Goal: Task Accomplishment & Management: Use online tool/utility

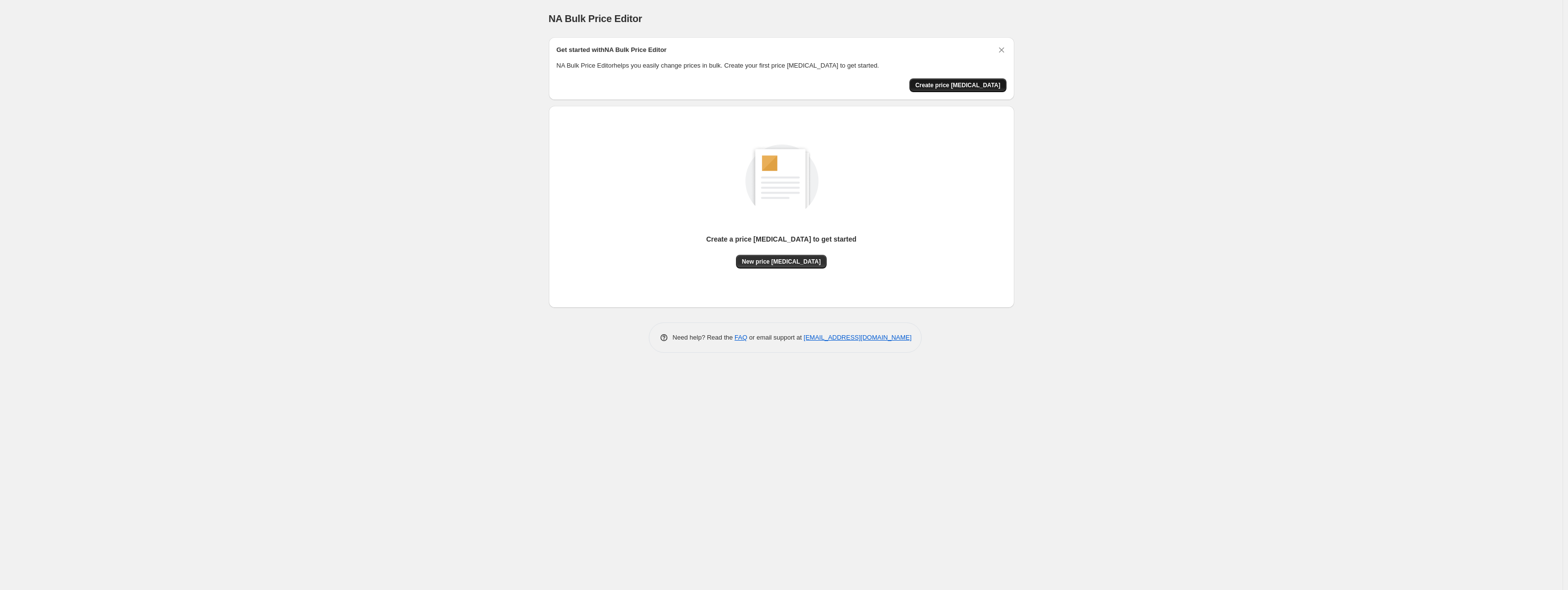
click at [1000, 85] on span "Create price [MEDICAL_DATA]" at bounding box center [958, 85] width 85 height 8
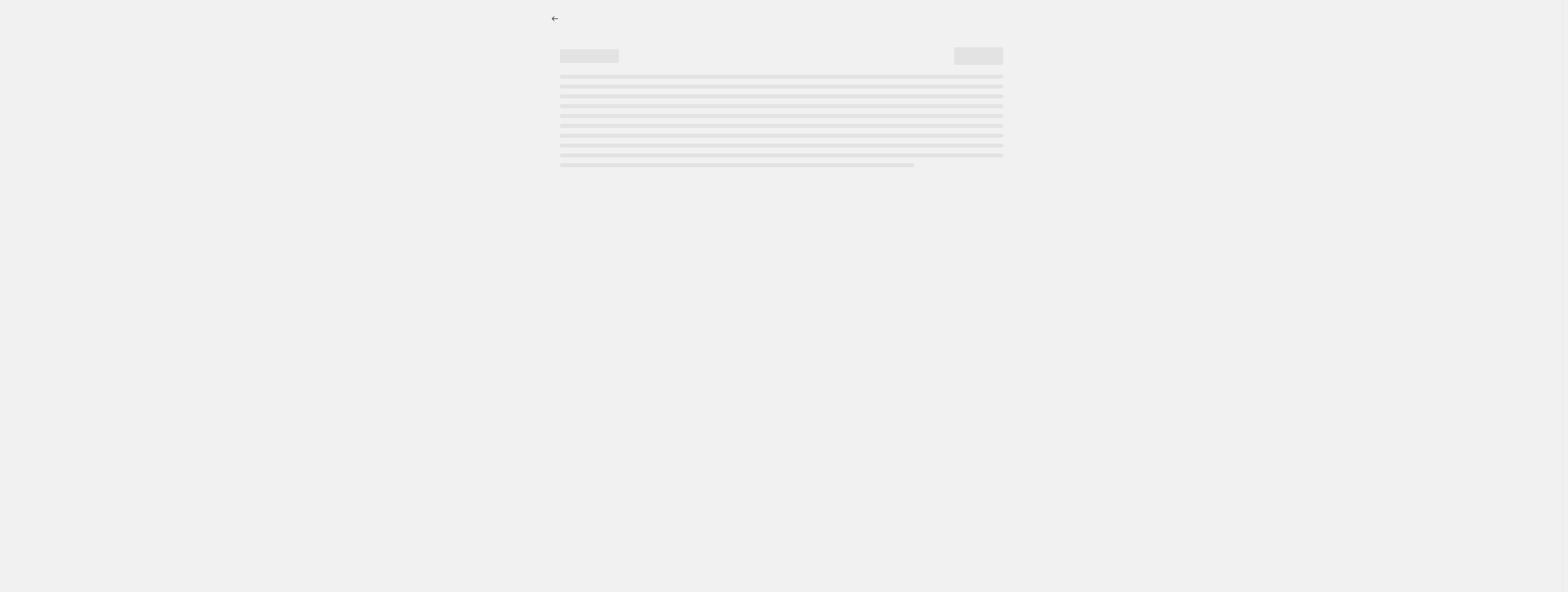
select select "percentage"
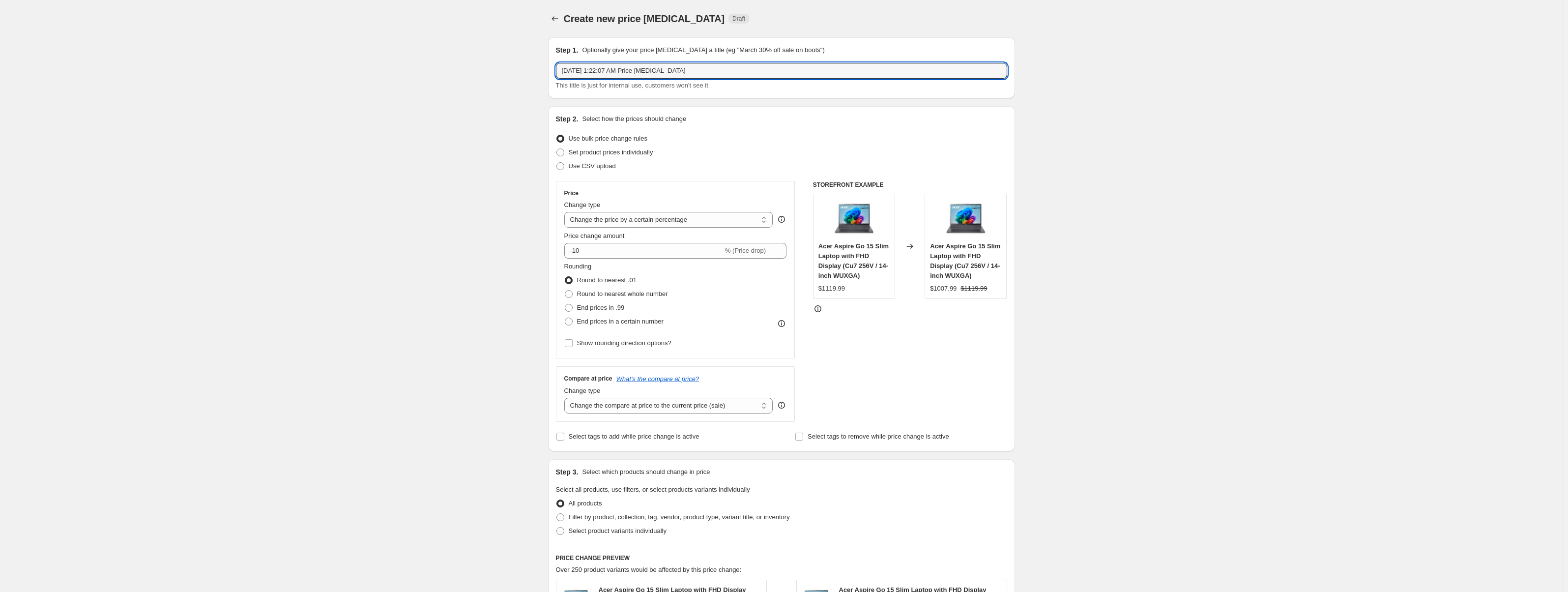
drag, startPoint x: 710, startPoint y: 72, endPoint x: 520, endPoint y: 69, distance: 190.0
click at [520, 69] on div "Create new price [MEDICAL_DATA]. This page is ready Create new price [MEDICAL_D…" at bounding box center [781, 499] width 1563 height 998
type input "T"
type input "f"
type input "Fall sale test"
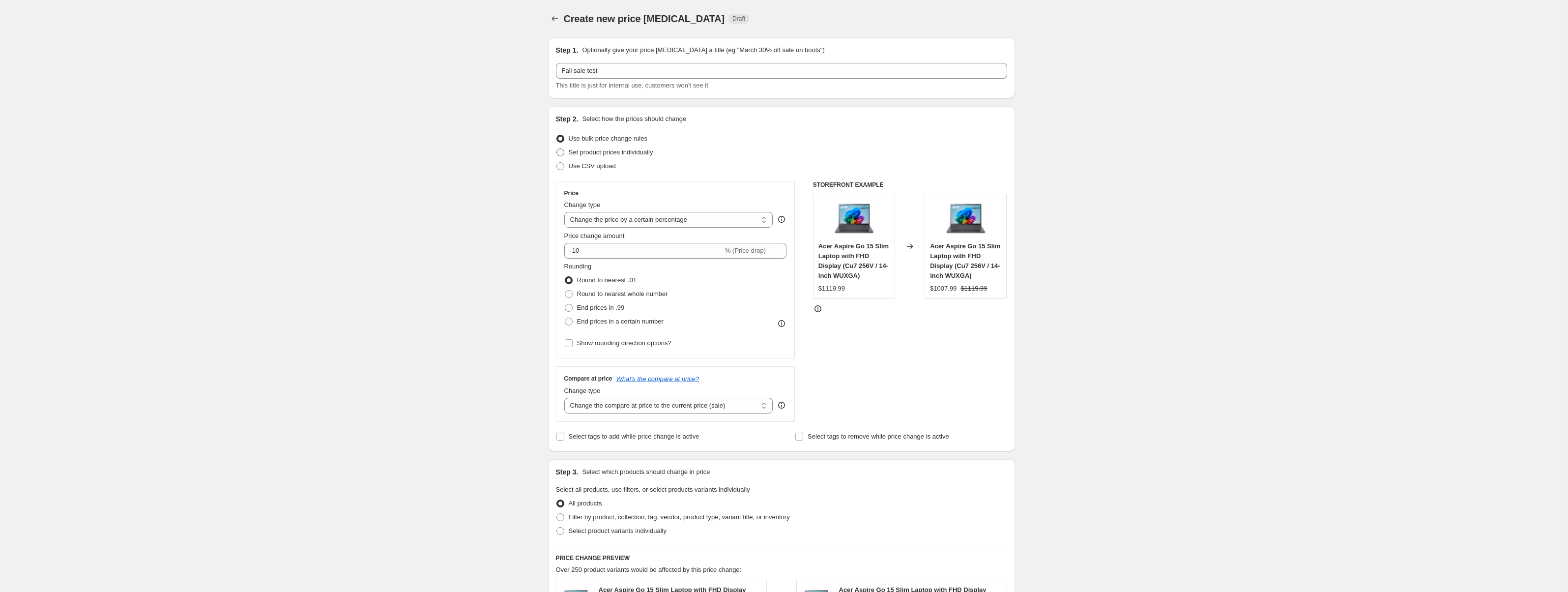
click at [641, 154] on span "Set product prices individually" at bounding box center [611, 152] width 84 height 7
click at [557, 149] on input "Set product prices individually" at bounding box center [557, 149] width 1 height 1
radio input "true"
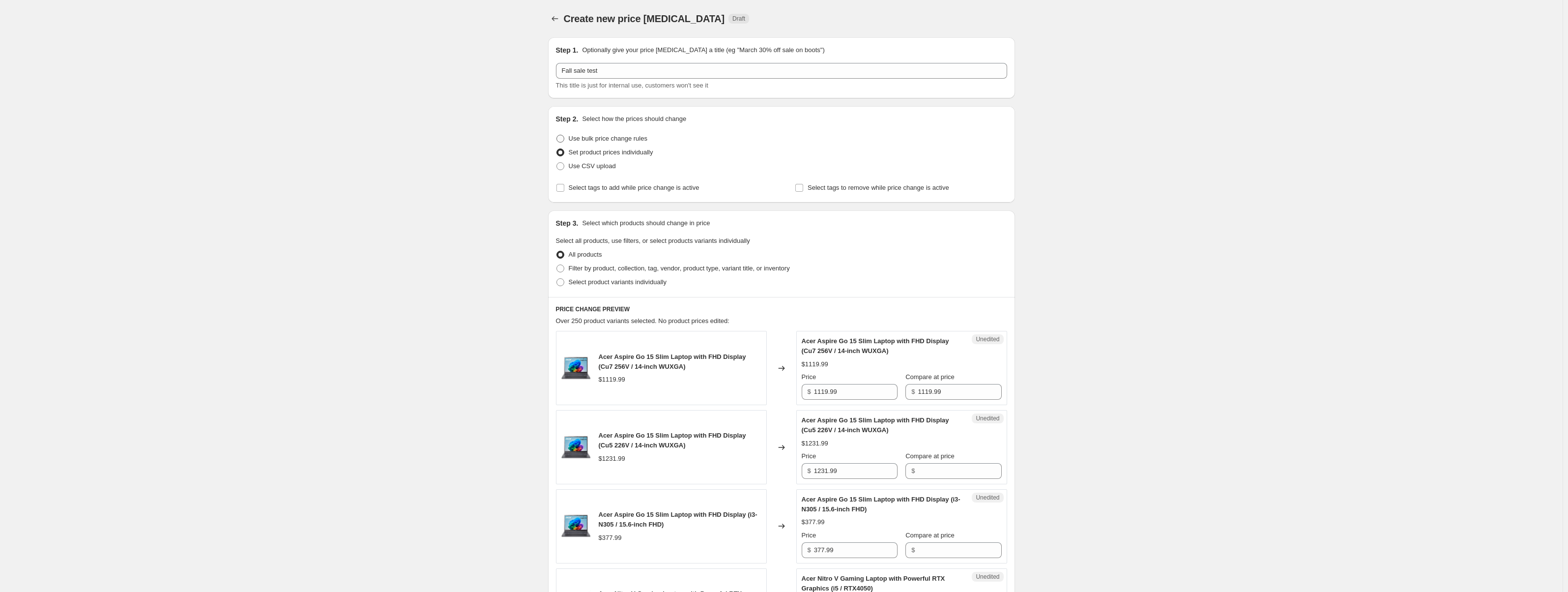
click at [641, 142] on span "Use bulk price change rules" at bounding box center [608, 138] width 79 height 7
click at [557, 135] on input "Use bulk price change rules" at bounding box center [557, 134] width 1 height 1
radio input "true"
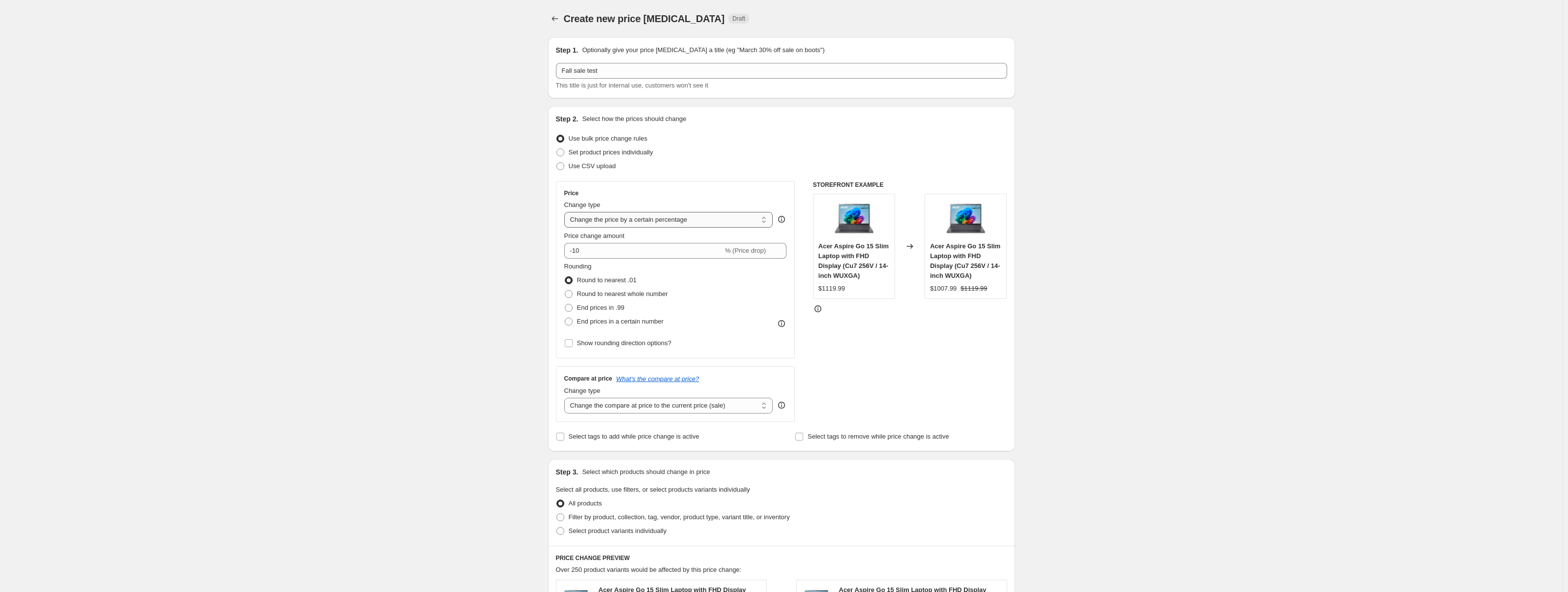
click at [614, 223] on select "Change the price to a certain amount Change the price by a certain amount Chang…" at bounding box center [669, 220] width 209 height 16
click at [620, 222] on select "Change the price to a certain amount Change the price by a certain amount Chang…" at bounding box center [669, 220] width 209 height 16
select select "no_change"
click at [566, 212] on select "Change the price to a certain amount Change the price by a certain amount Chang…" at bounding box center [669, 220] width 209 height 16
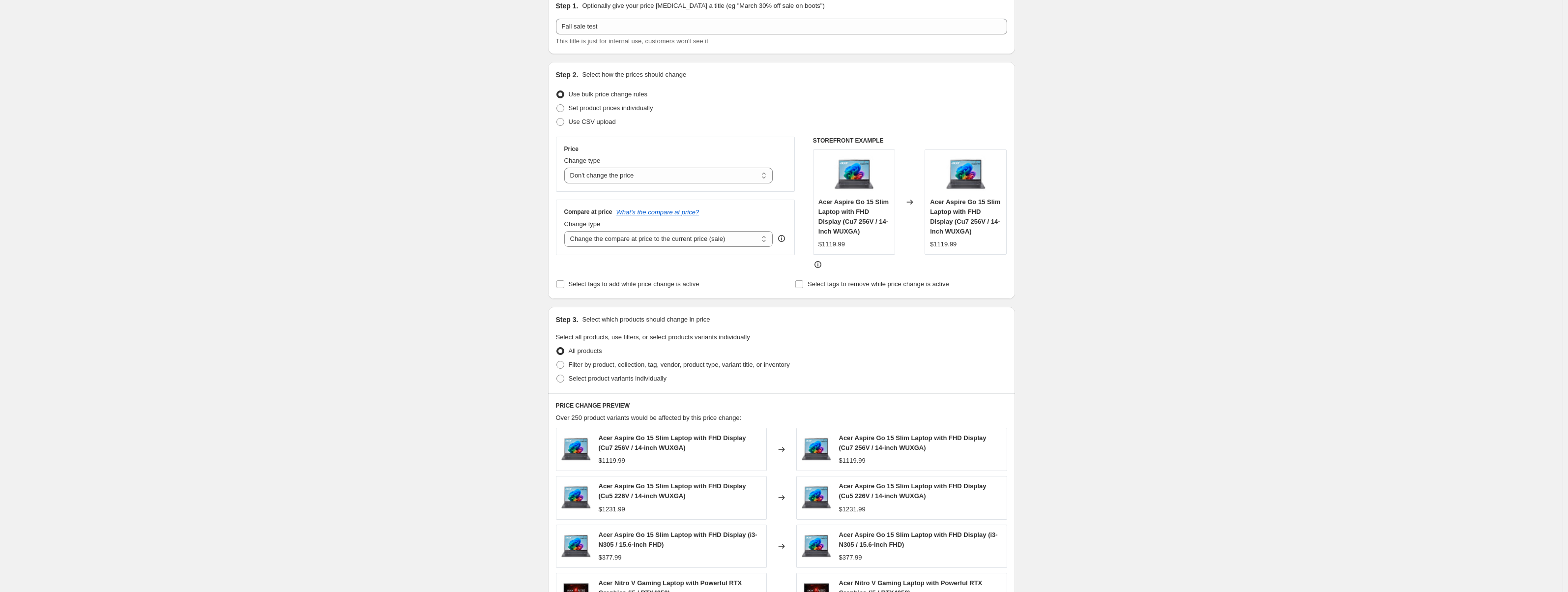
scroll to position [49, 0]
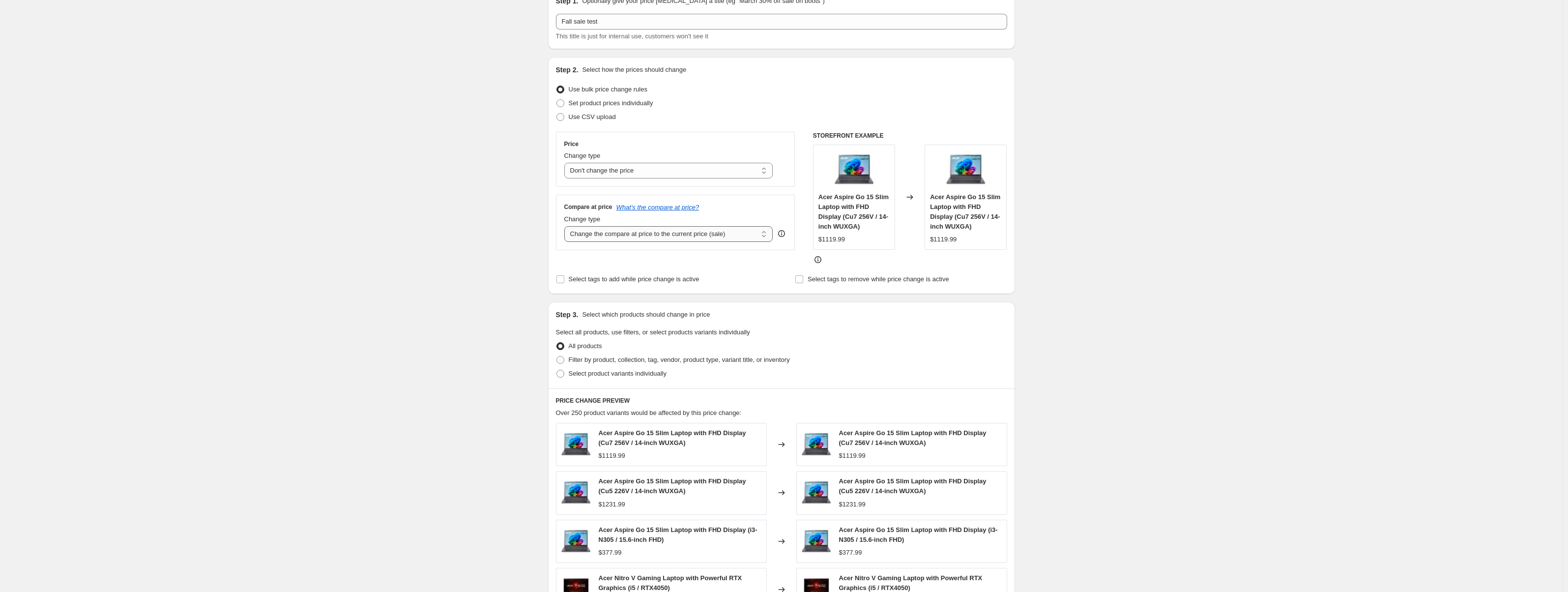
click at [622, 238] on select "Change the compare at price to the current price (sale) Change the compare at p…" at bounding box center [669, 234] width 209 height 16
click at [566, 226] on select "Change the compare at price to the current price (sale) Change the compare at p…" at bounding box center [669, 234] width 209 height 16
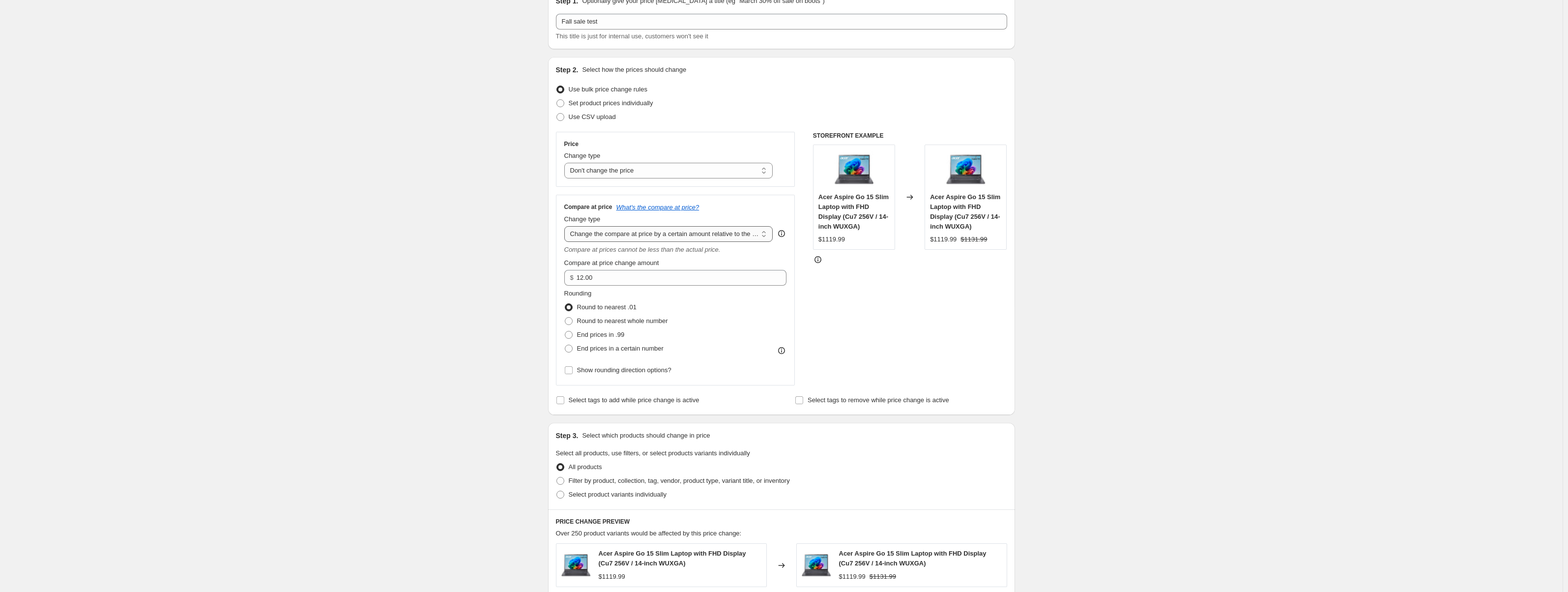
click at [646, 238] on select "Change the compare at price to the current price (sale) Change the compare at p…" at bounding box center [669, 234] width 209 height 16
select select "by"
click at [566, 226] on select "Change the compare at price to the current price (sale) Change the compare at p…" at bounding box center [669, 234] width 209 height 16
type input "-10.00"
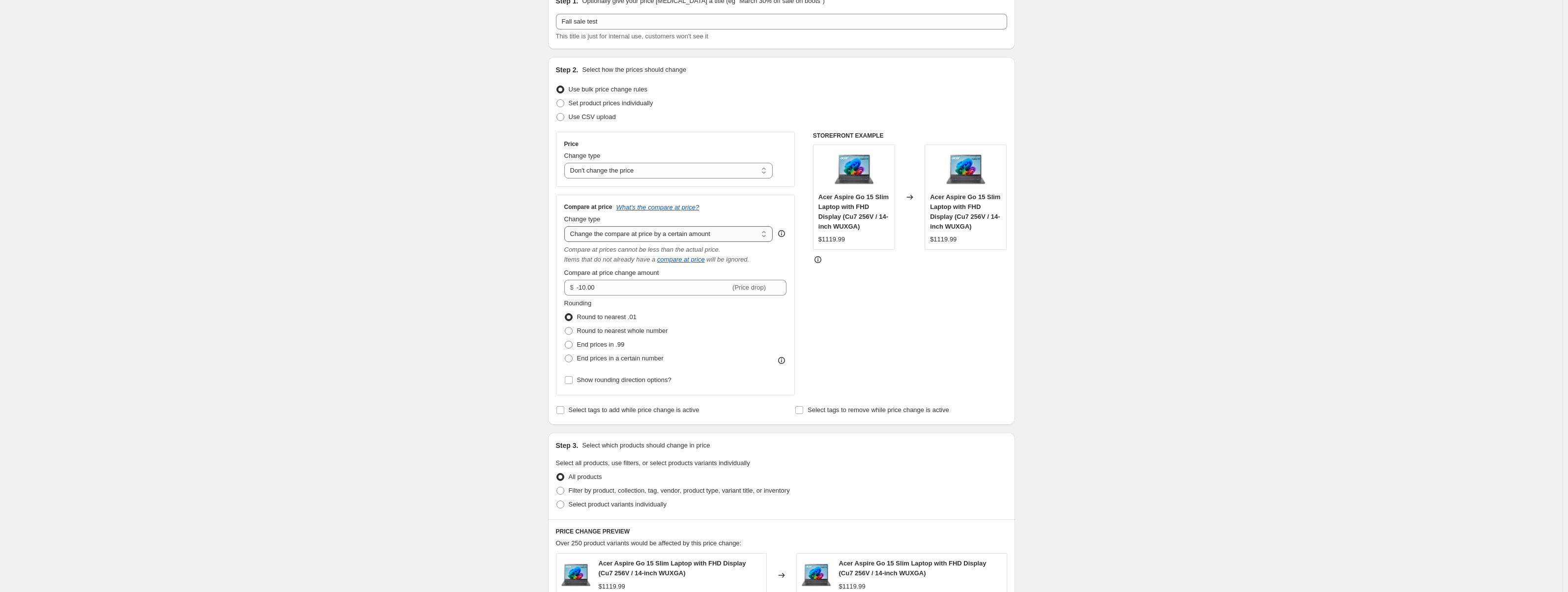
click at [651, 235] on select "Change the compare at price to the current price (sale) Change the compare at p…" at bounding box center [669, 234] width 209 height 16
select select "pp"
click at [566, 226] on select "Change the compare at price to the current price (sale) Change the compare at p…" at bounding box center [669, 234] width 209 height 16
type input "20"
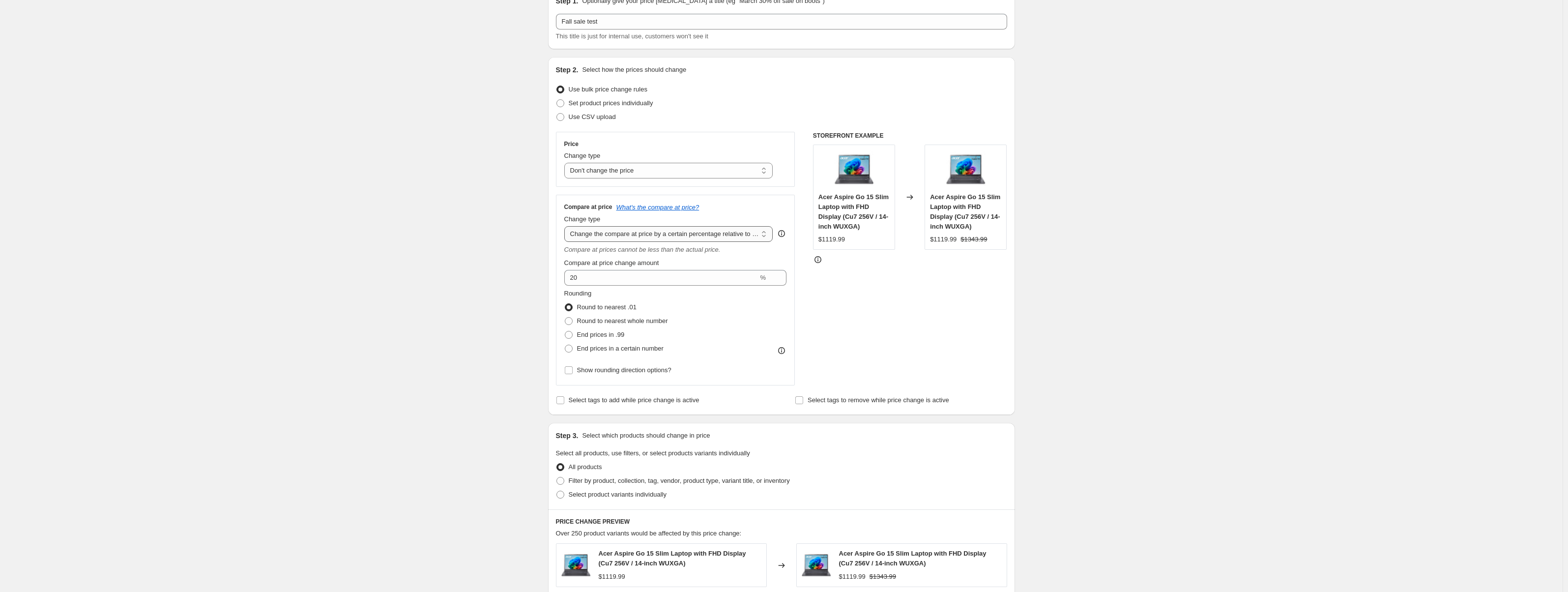
click at [676, 234] on select "Change the compare at price to the current price (sale) Change the compare at p…" at bounding box center [669, 234] width 209 height 16
click at [648, 232] on select "Change the compare at price to the current price (sale) Change the compare at p…" at bounding box center [669, 234] width 209 height 16
select select "bp"
click at [566, 226] on select "Change the compare at price to the current price (sale) Change the compare at p…" at bounding box center [669, 234] width 209 height 16
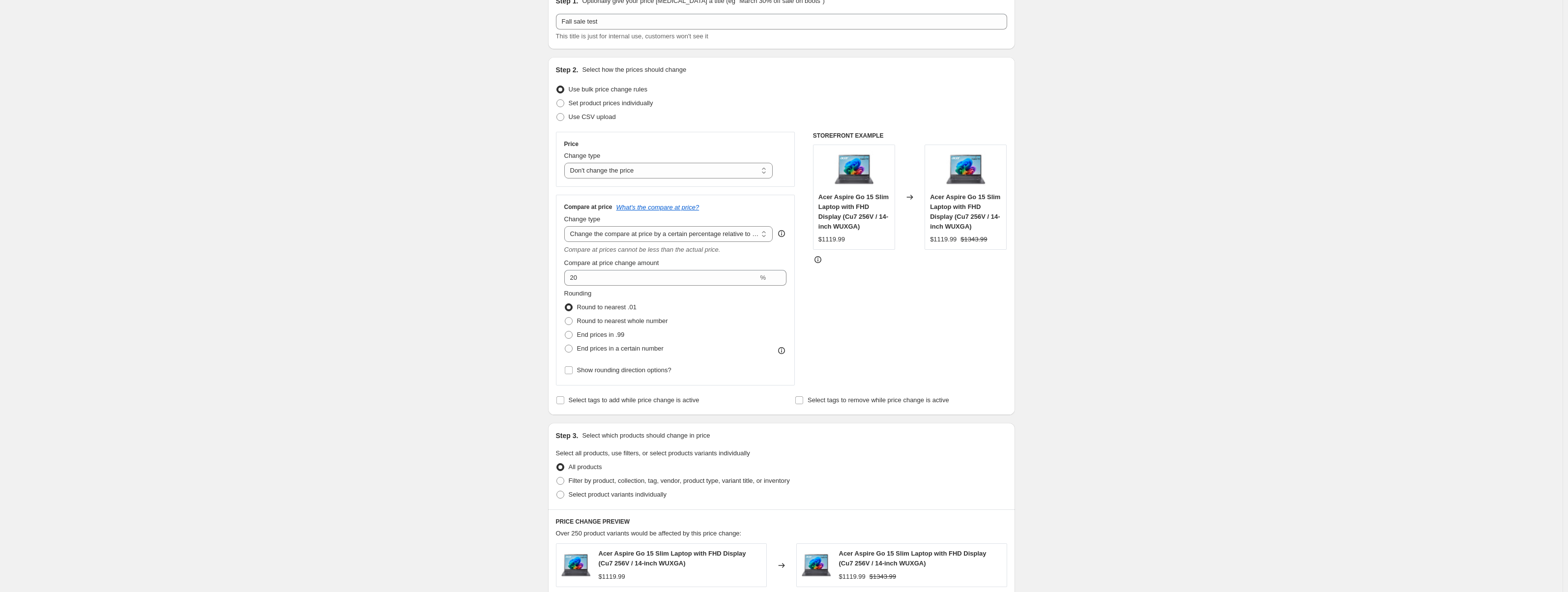
type input "12.00"
click at [685, 220] on div "Change type" at bounding box center [669, 219] width 209 height 10
click at [683, 237] on select "Change the compare at price to the current price (sale) Change the compare at p…" at bounding box center [669, 234] width 209 height 16
select select "pp"
click at [566, 226] on select "Change the compare at price to the current price (sale) Change the compare at p…" at bounding box center [669, 234] width 209 height 16
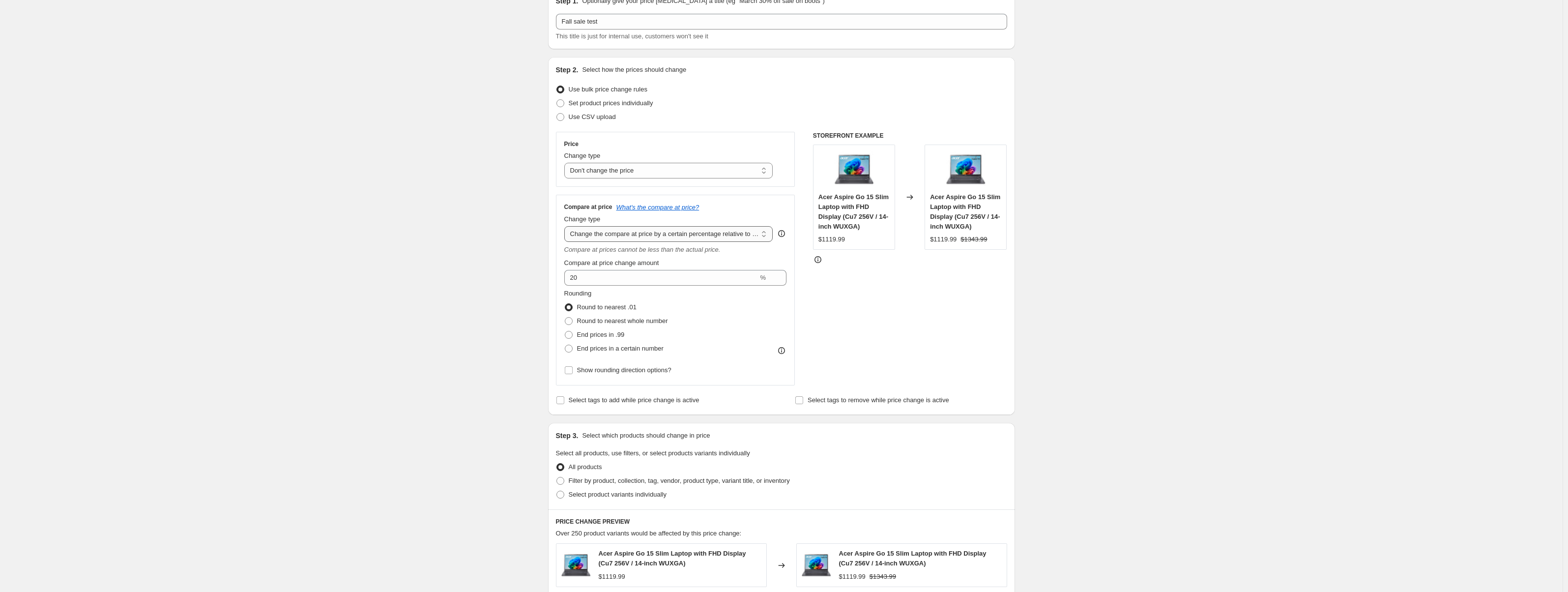
click at [731, 232] on select "Change the compare at price to the current price (sale) Change the compare at p…" at bounding box center [669, 234] width 209 height 16
click at [566, 226] on select "Change the compare at price to the current price (sale) Change the compare at p…" at bounding box center [669, 234] width 209 height 16
click at [674, 227] on select "Change the compare at price to the current price (sale) Change the compare at p…" at bounding box center [669, 234] width 209 height 16
click at [566, 226] on select "Change the compare at price to the current price (sale) Change the compare at p…" at bounding box center [669, 234] width 209 height 16
drag, startPoint x: 593, startPoint y: 281, endPoint x: 565, endPoint y: 281, distance: 28.0
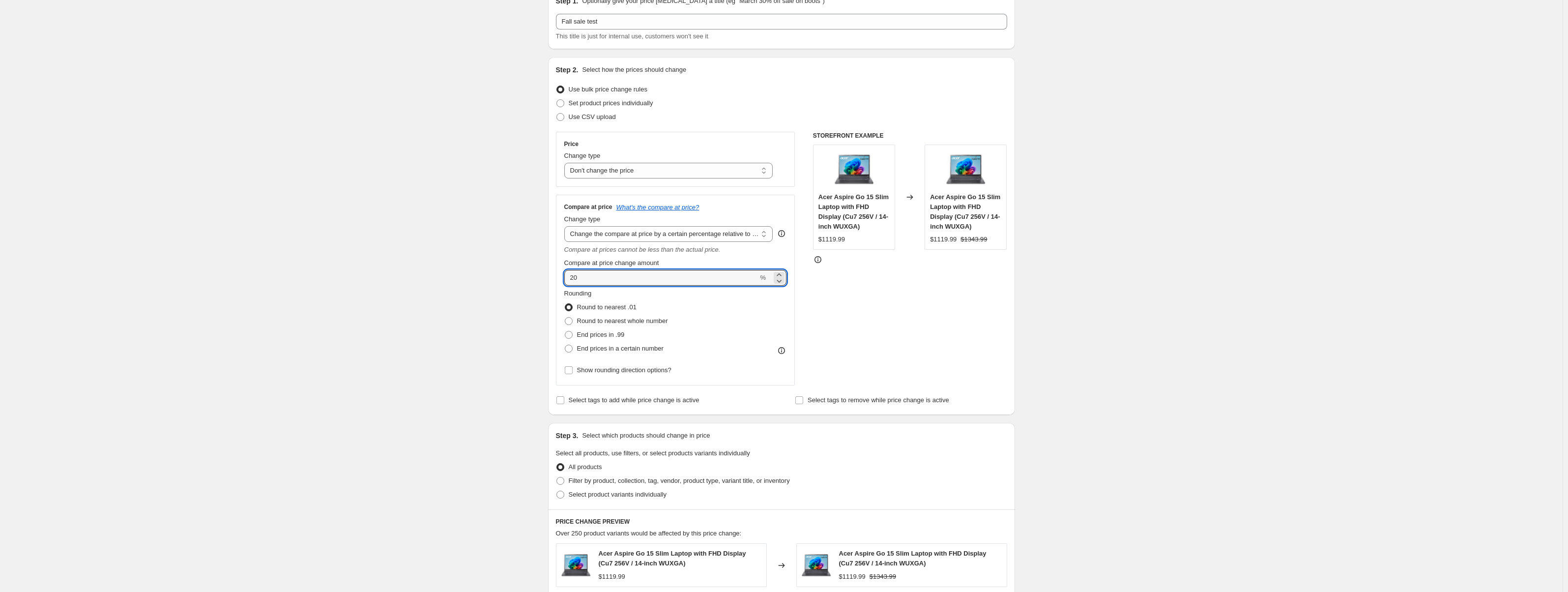
click at [565, 281] on div "Compare at price What's the compare at price? Change type Change the compare at…" at bounding box center [676, 290] width 240 height 191
type input "40"
click at [859, 263] on div at bounding box center [910, 260] width 194 height 10
click at [606, 339] on span "End prices in .99" at bounding box center [600, 335] width 47 height 10
click at [566, 331] on input "End prices in .99" at bounding box center [565, 331] width 1 height 1
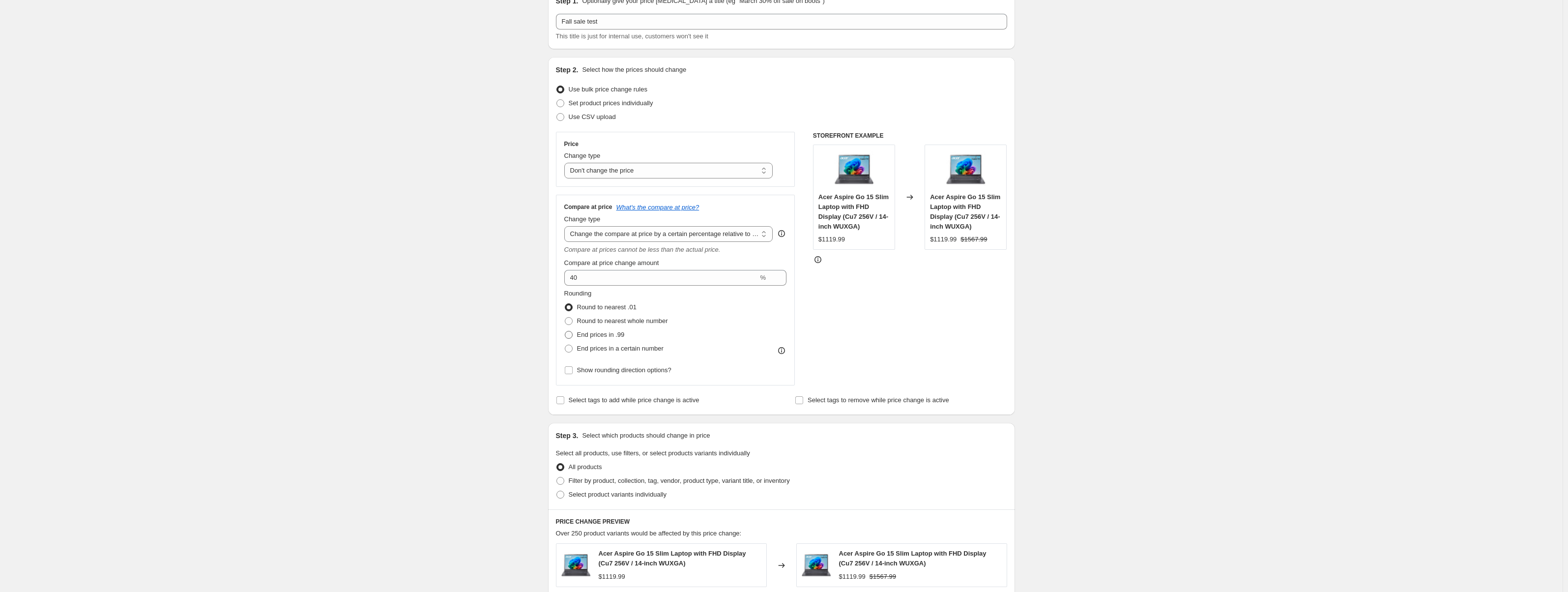
radio input "true"
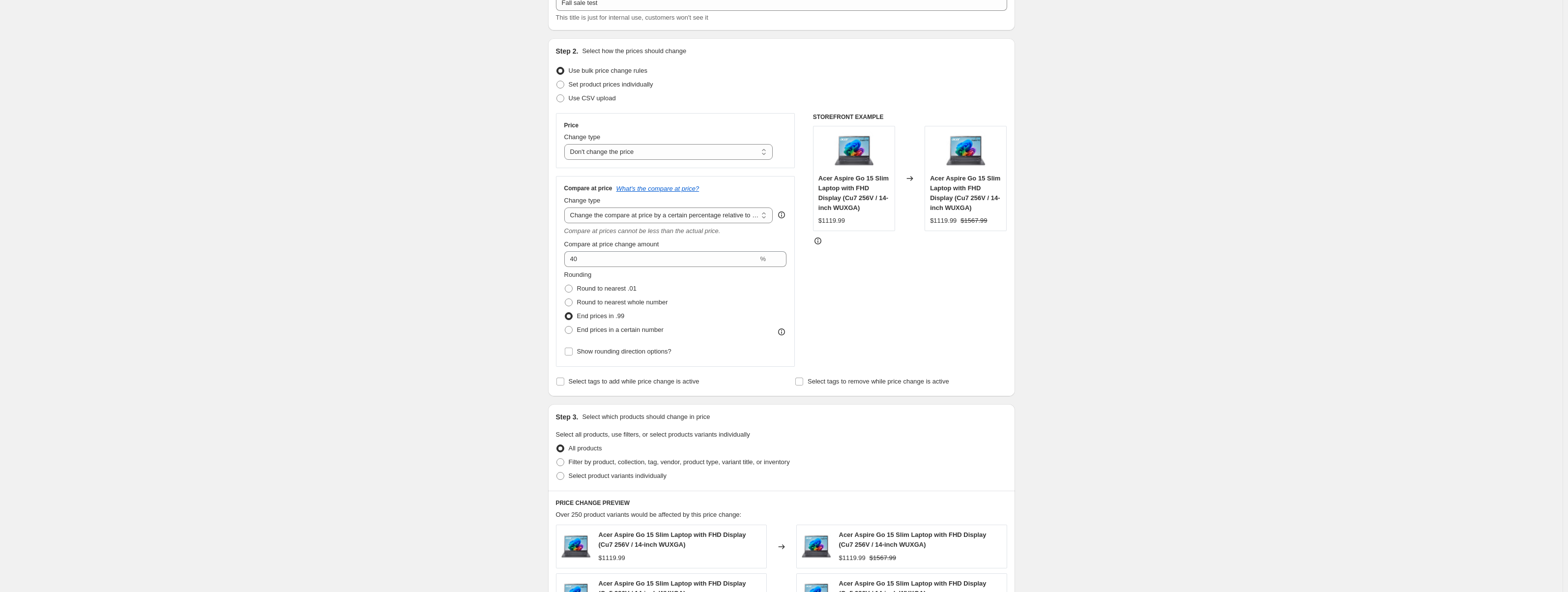
scroll to position [0, 0]
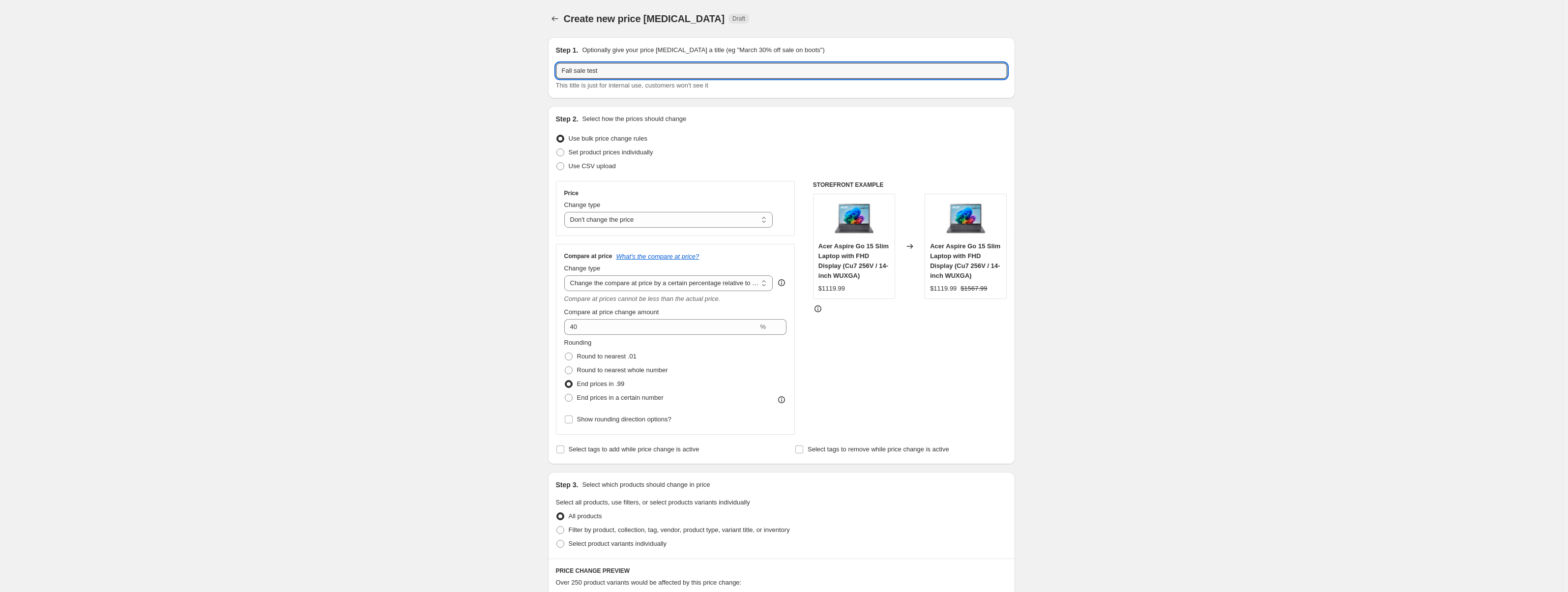
drag, startPoint x: 643, startPoint y: 75, endPoint x: 586, endPoint y: 84, distance: 57.7
click at [586, 84] on div "Fall sale test This title is just for internal use, customers won't see it" at bounding box center [781, 76] width 451 height 27
type input "Fall sale"
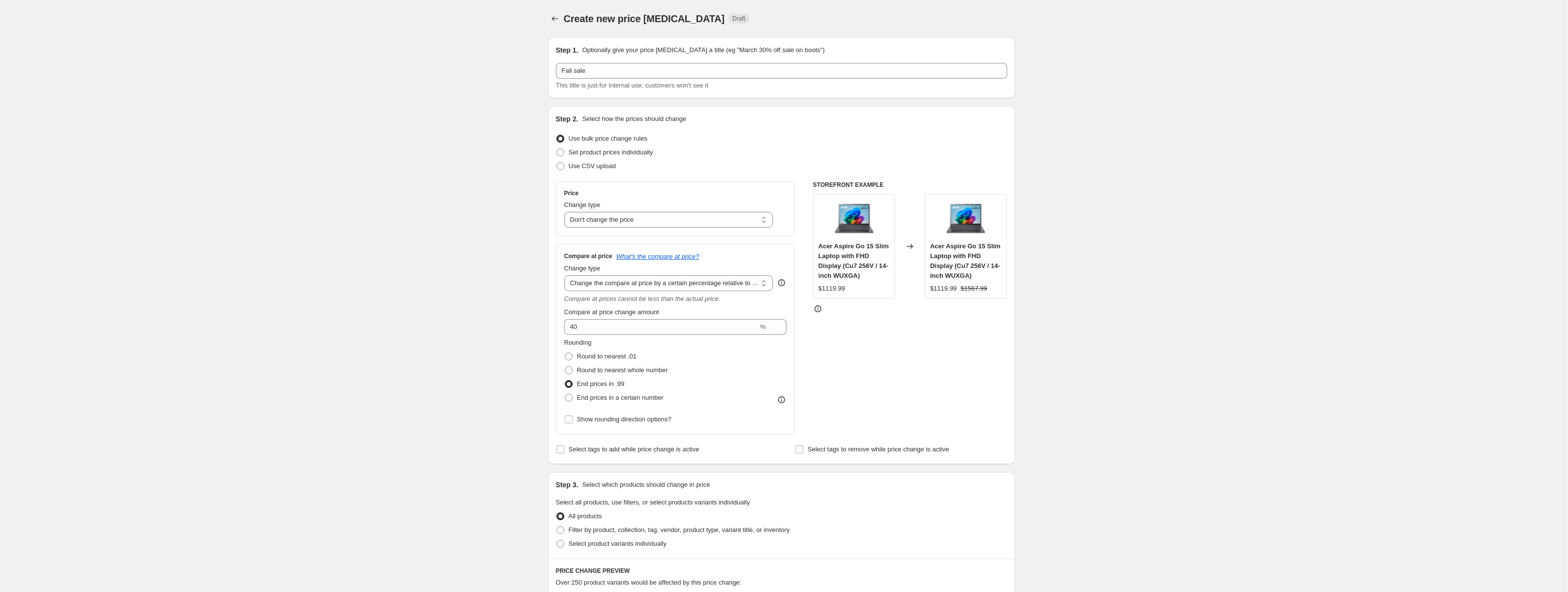
click at [783, 97] on div "Step 1. Optionally give your price [MEDICAL_DATA] a title (eg "March 30% off sa…" at bounding box center [781, 68] width 467 height 61
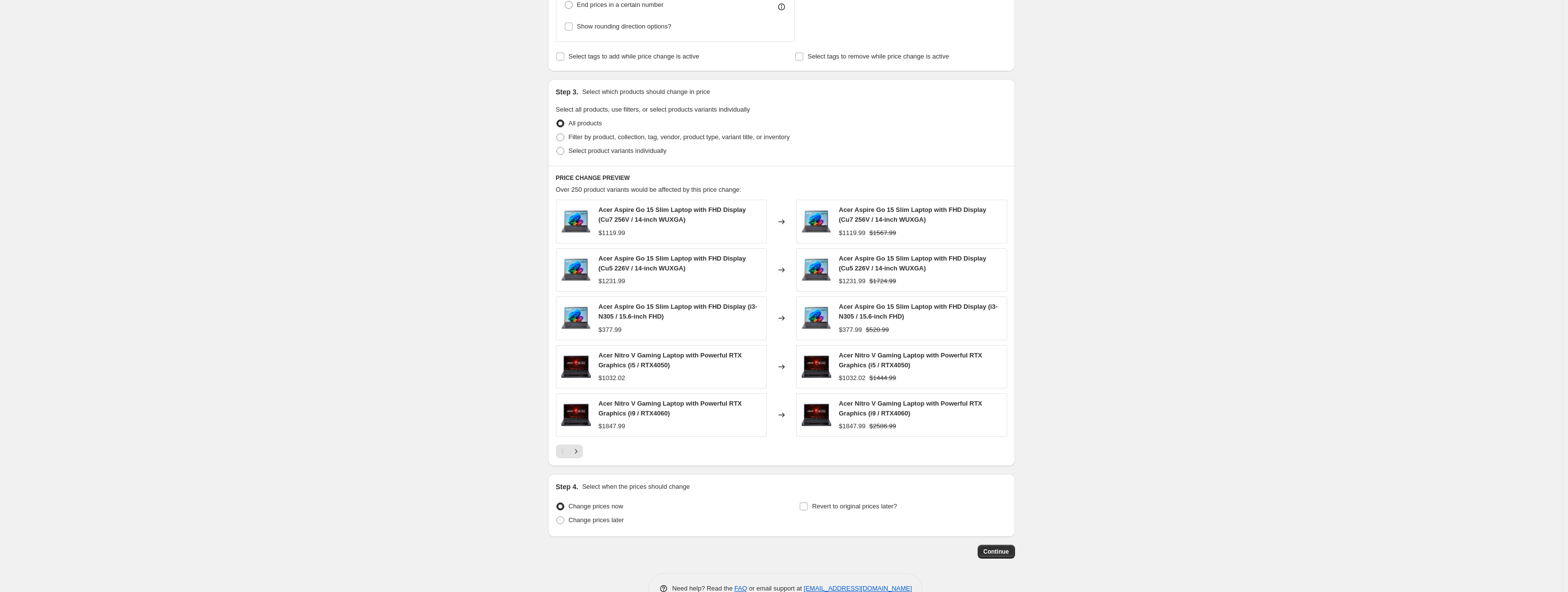
scroll to position [393, 0]
click at [576, 453] on icon "Next" at bounding box center [576, 450] width 10 height 10
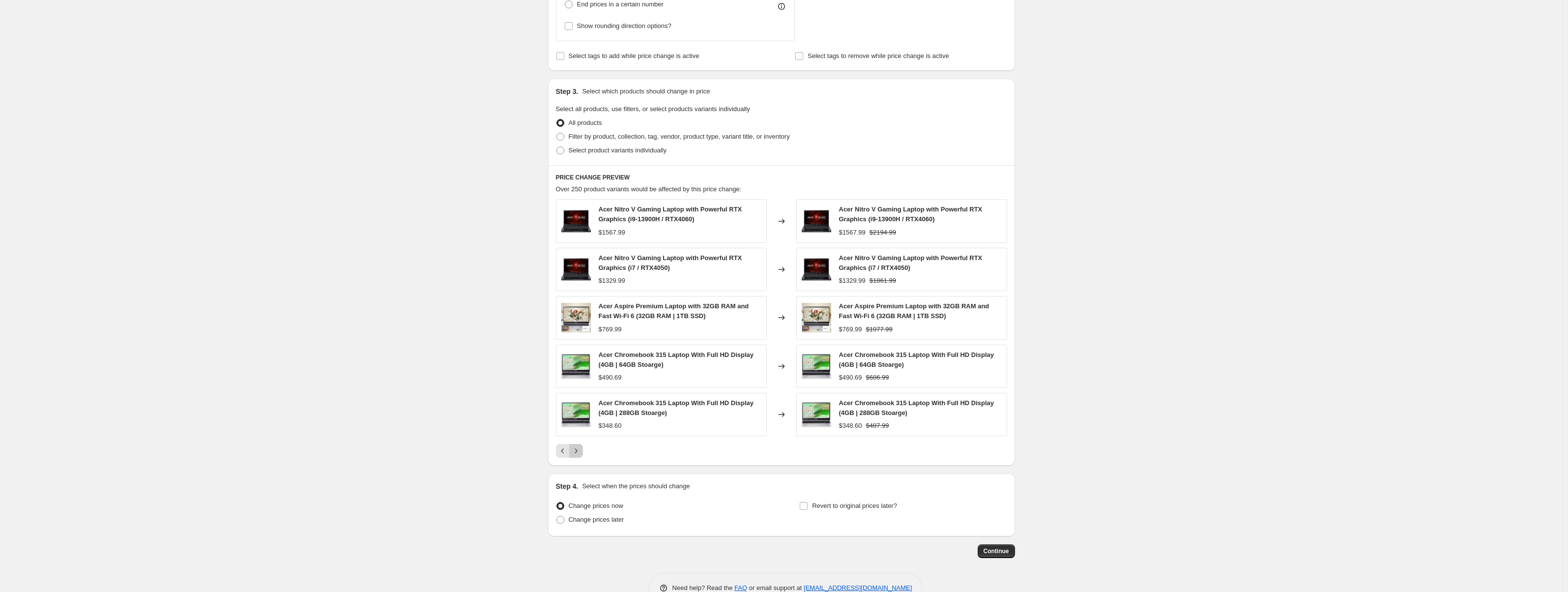
click at [581, 450] on icon "Next" at bounding box center [576, 450] width 10 height 10
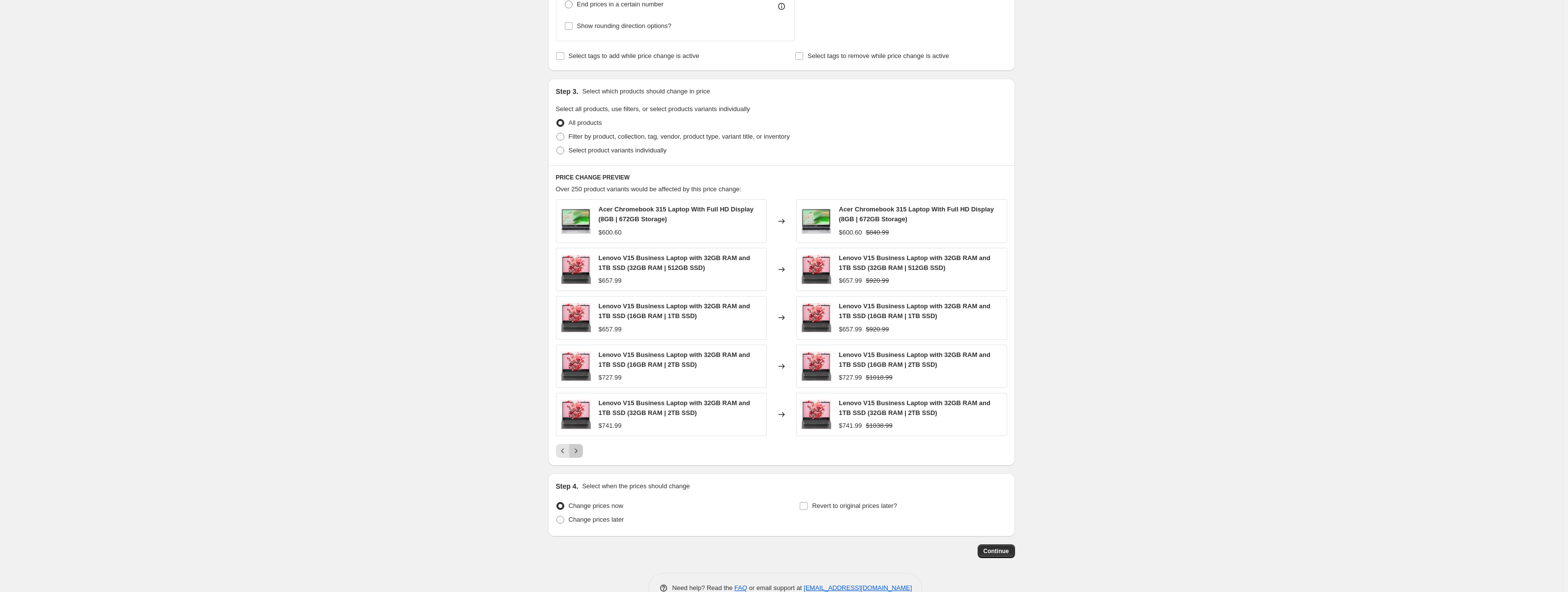
click at [581, 450] on icon "Next" at bounding box center [576, 450] width 10 height 10
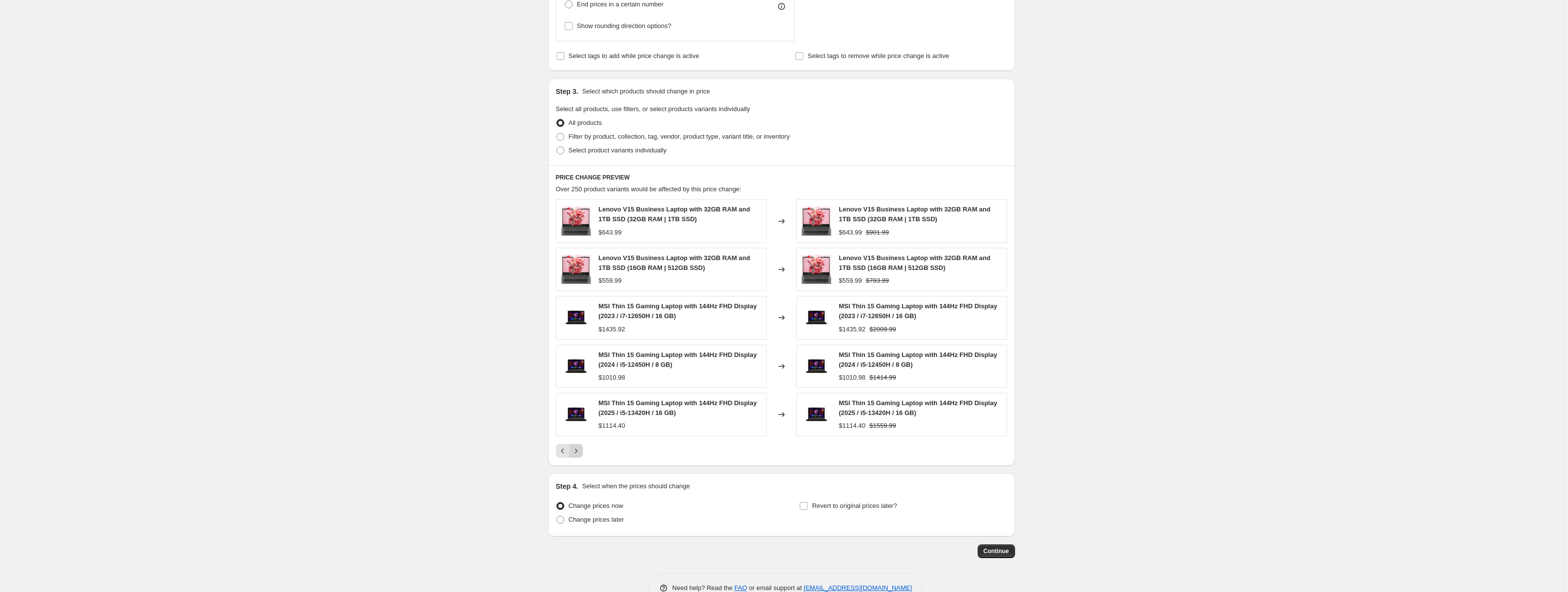
click at [581, 450] on icon "Next" at bounding box center [576, 450] width 10 height 10
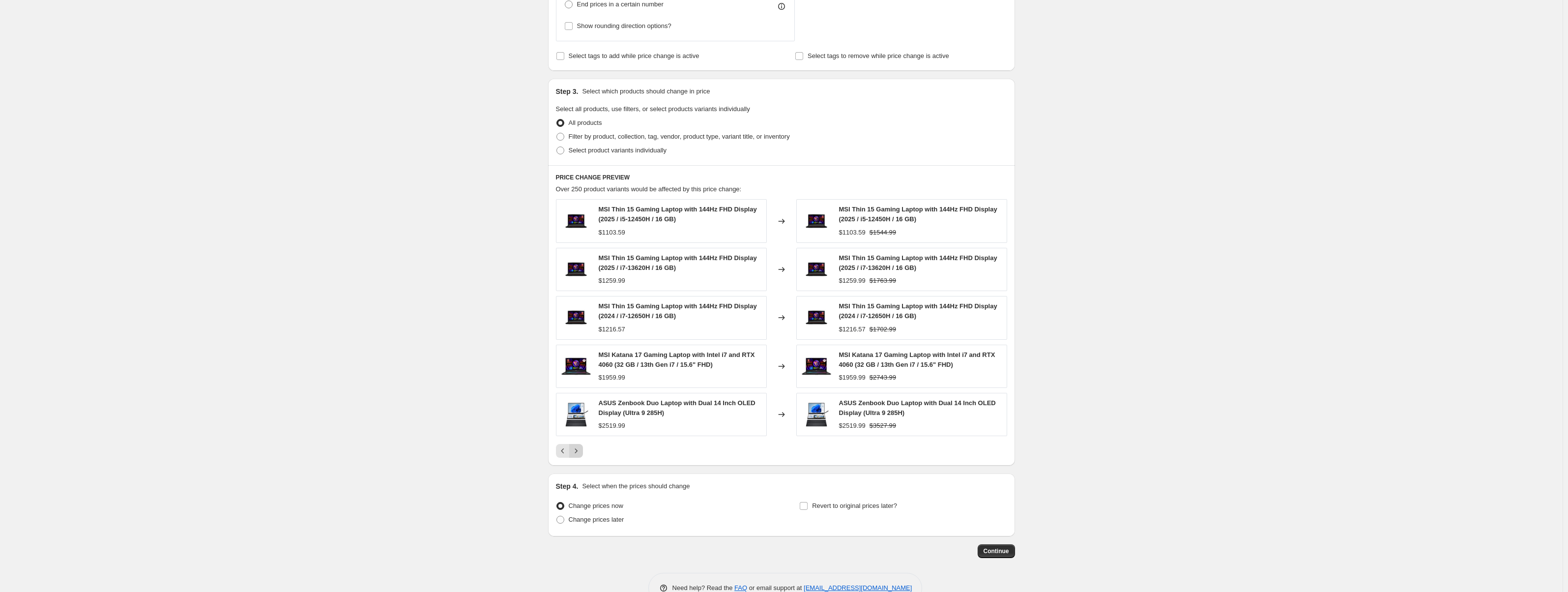
click at [581, 451] on icon "Next" at bounding box center [576, 450] width 10 height 10
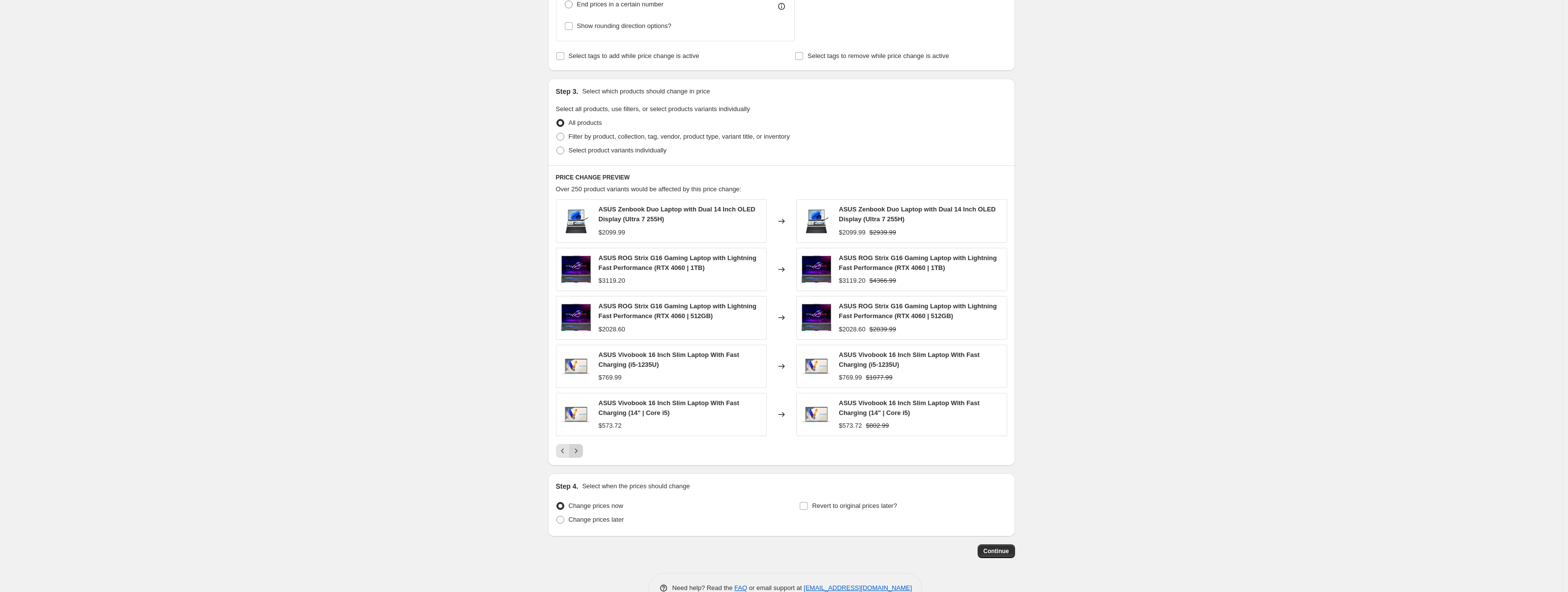
click at [581, 451] on icon "Next" at bounding box center [576, 450] width 10 height 10
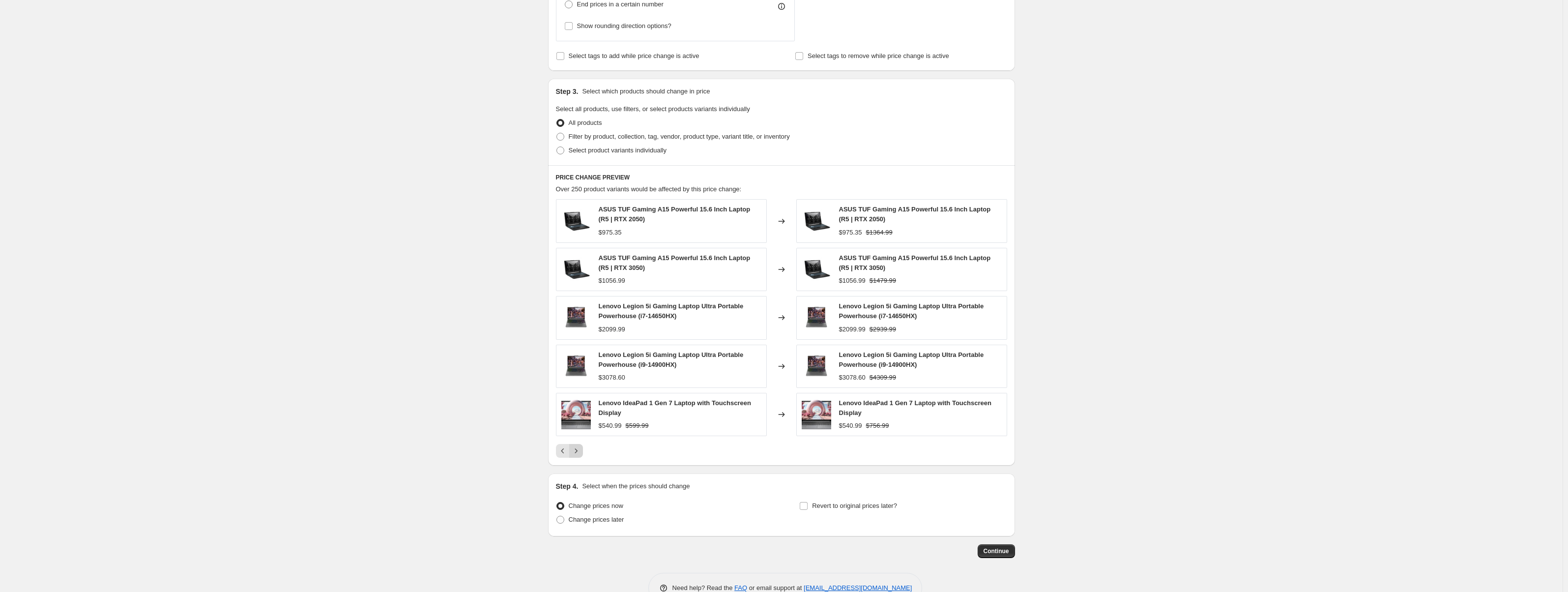
click at [581, 451] on icon "Next" at bounding box center [576, 450] width 10 height 10
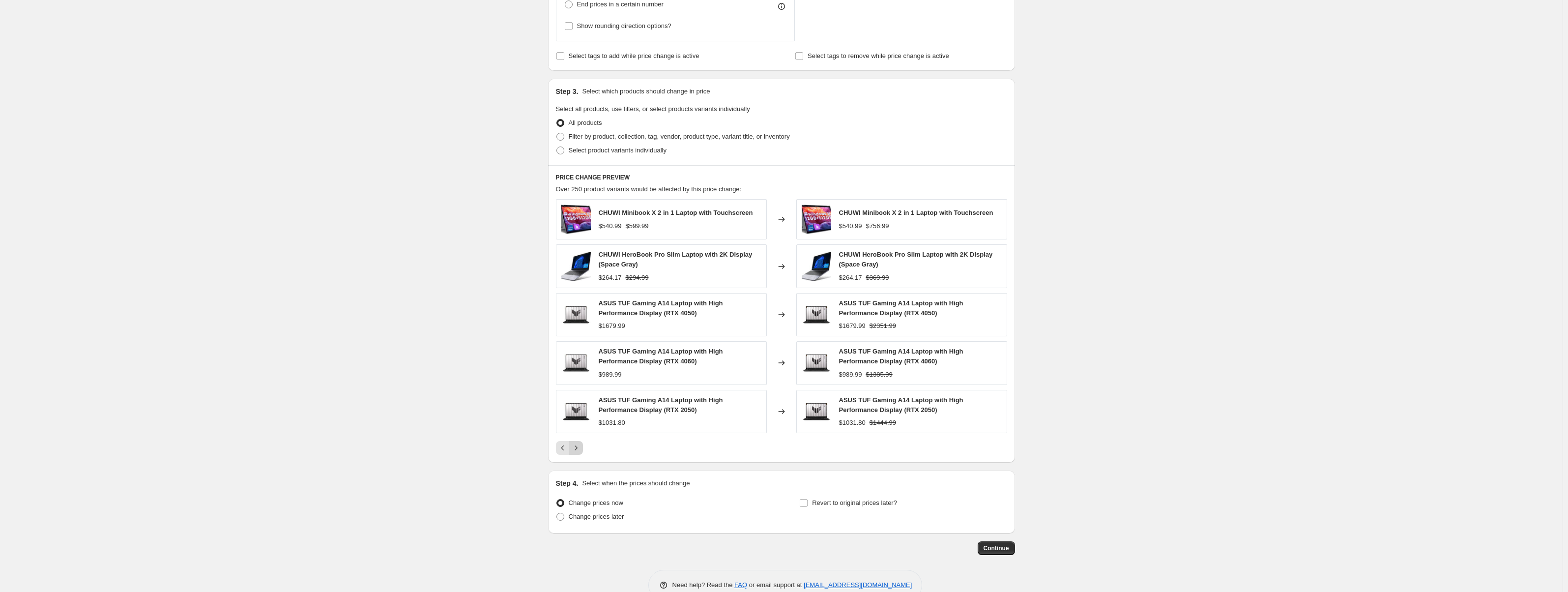
click at [581, 451] on icon "Next" at bounding box center [576, 448] width 10 height 10
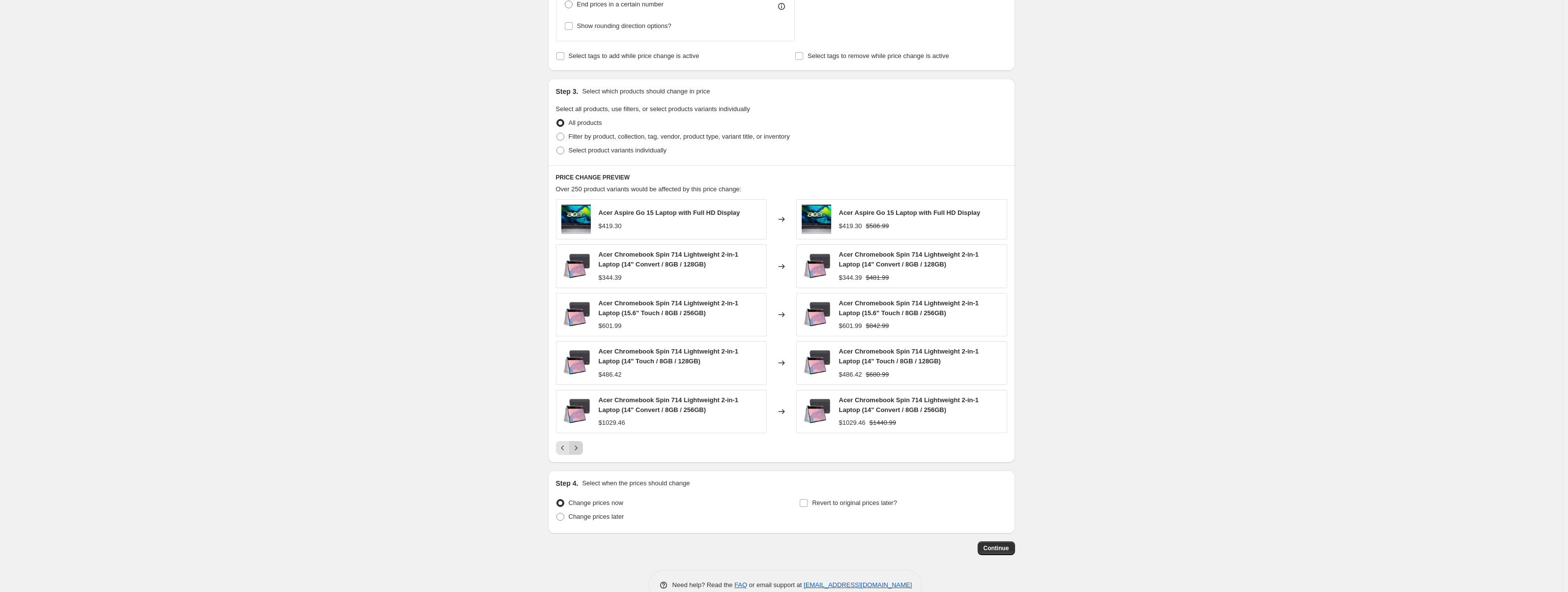
click at [581, 451] on icon "Next" at bounding box center [576, 448] width 10 height 10
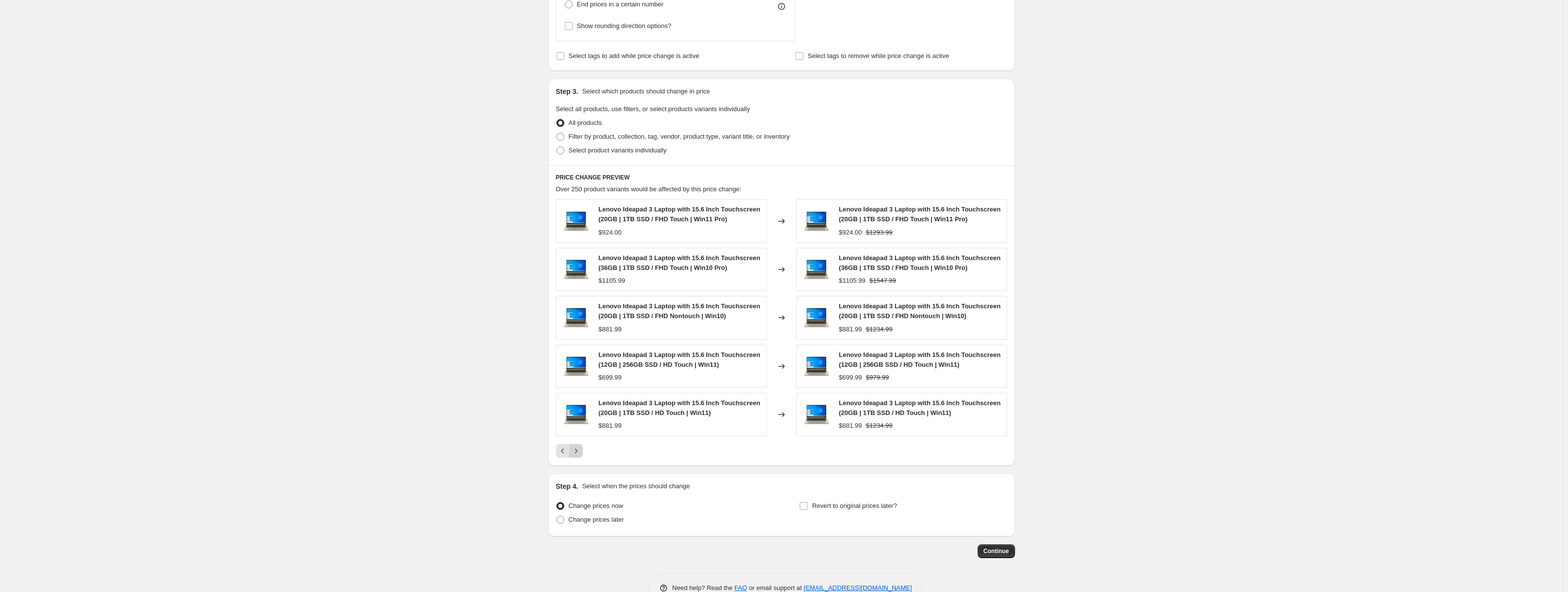
click at [583, 452] on button "Next" at bounding box center [576, 450] width 14 height 14
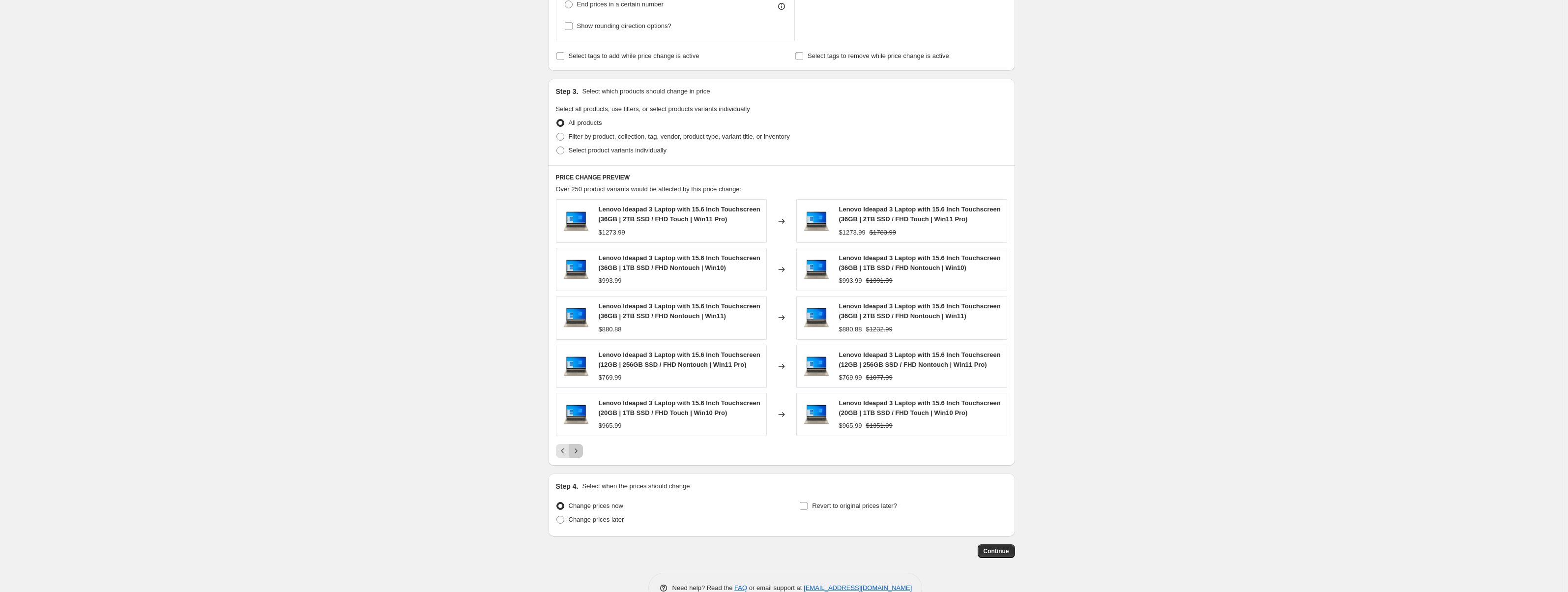
click at [583, 452] on button "Next" at bounding box center [576, 450] width 14 height 14
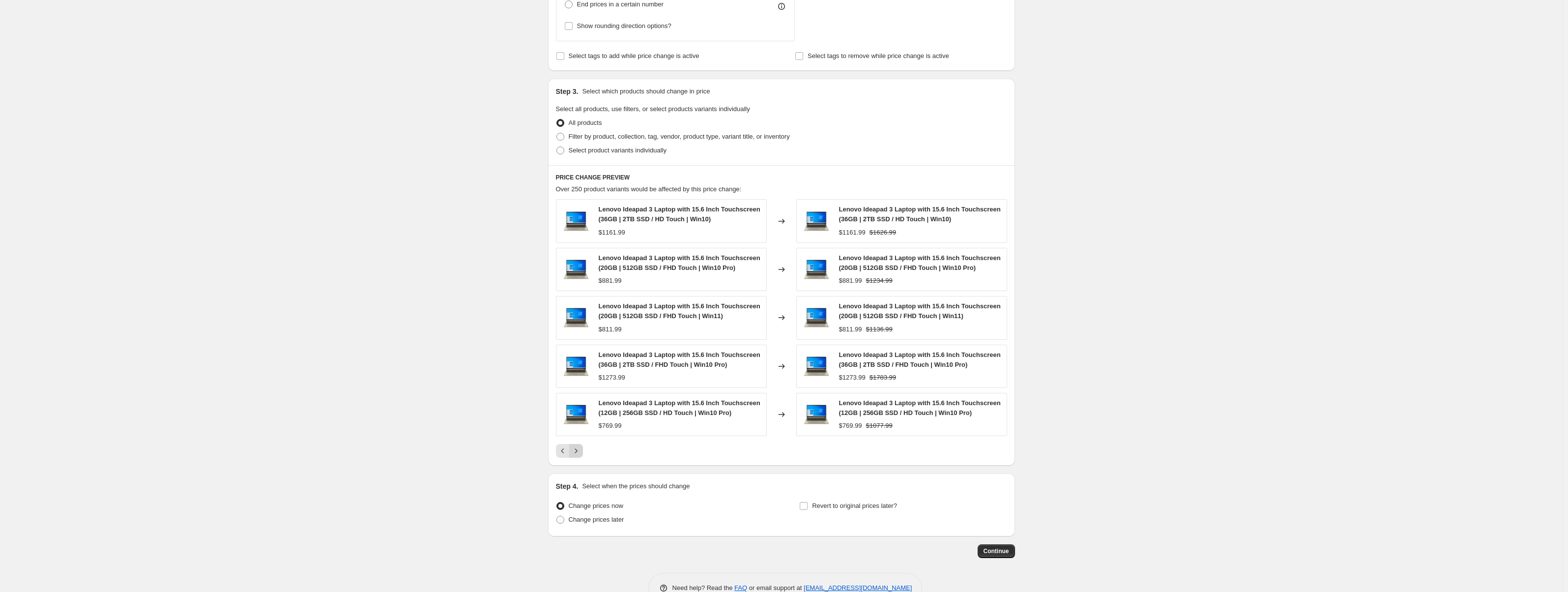
click at [583, 452] on button "Next" at bounding box center [576, 450] width 14 height 14
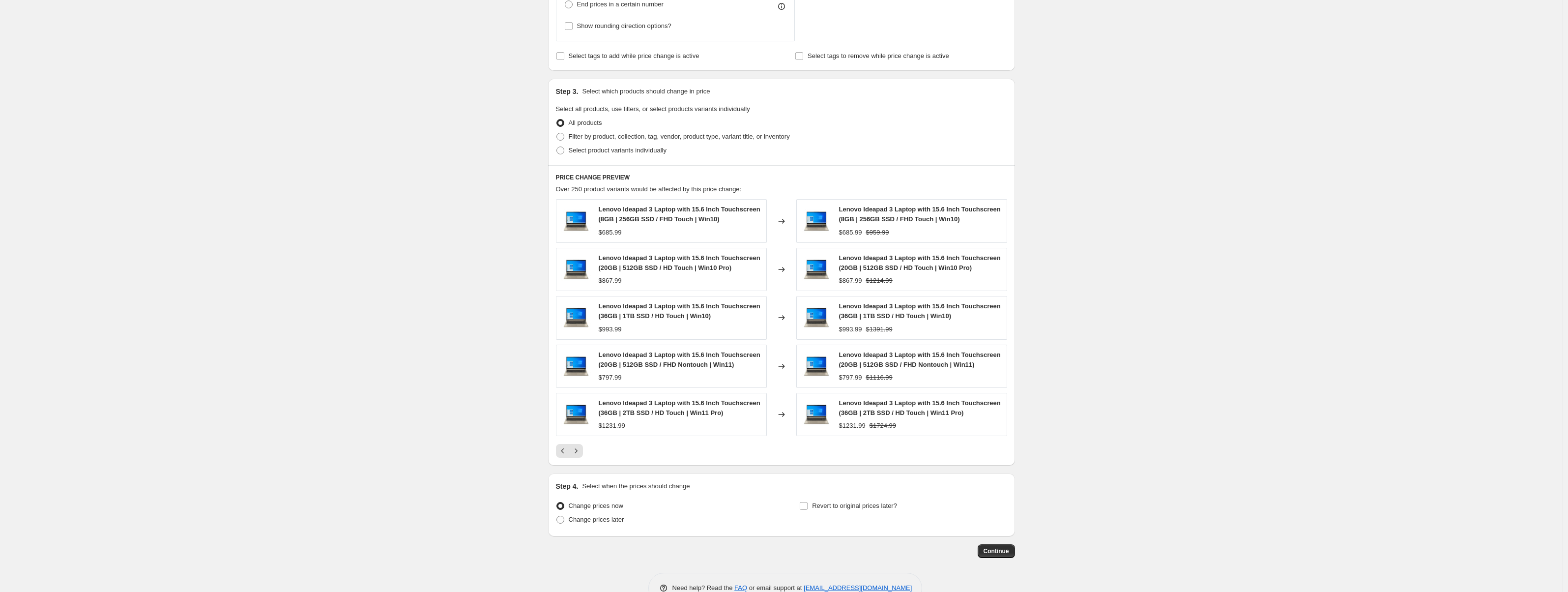
click at [583, 452] on button "Next" at bounding box center [576, 450] width 14 height 14
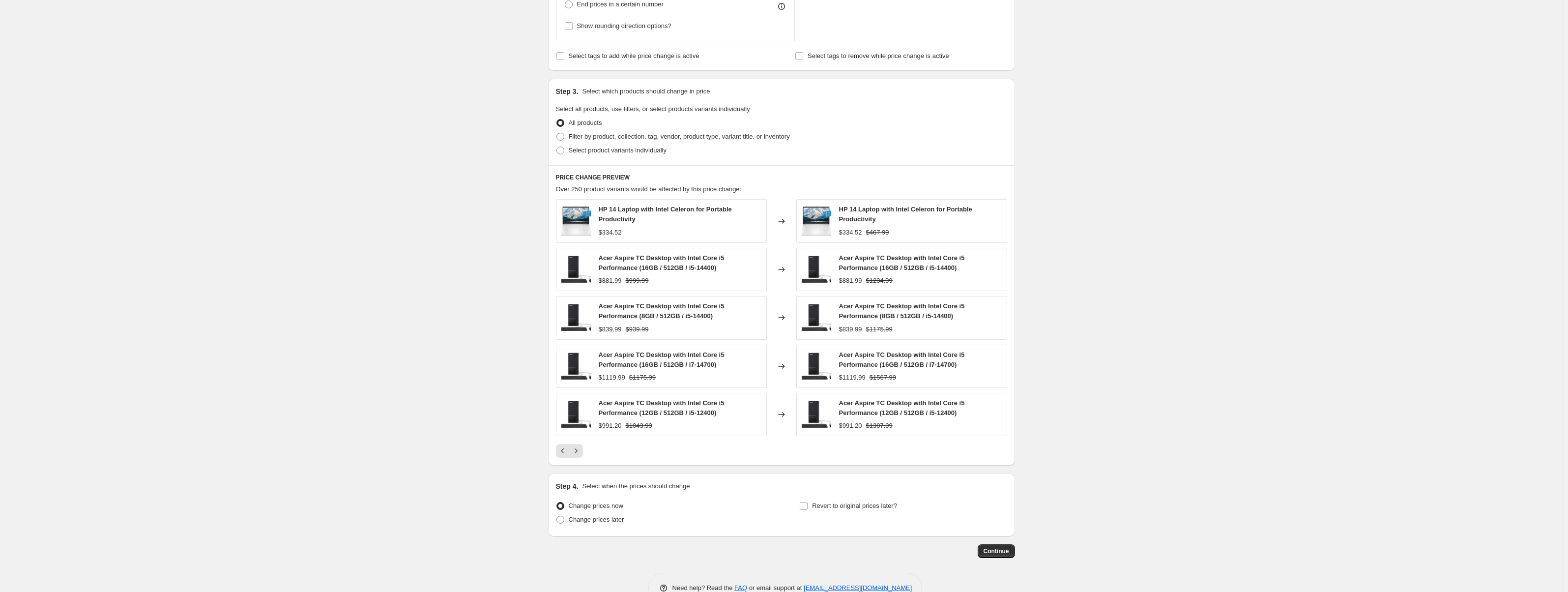
click at [583, 452] on button "Next" at bounding box center [576, 450] width 14 height 14
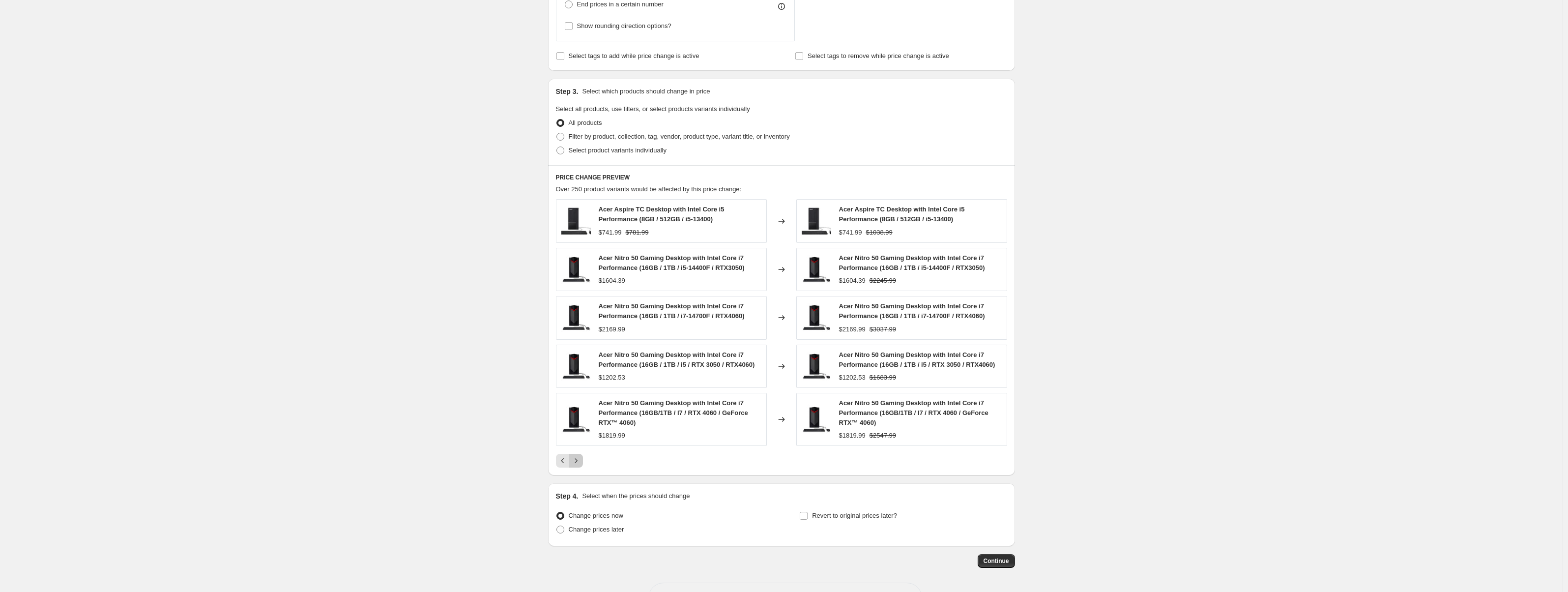
click at [582, 455] on button "Next" at bounding box center [576, 460] width 14 height 14
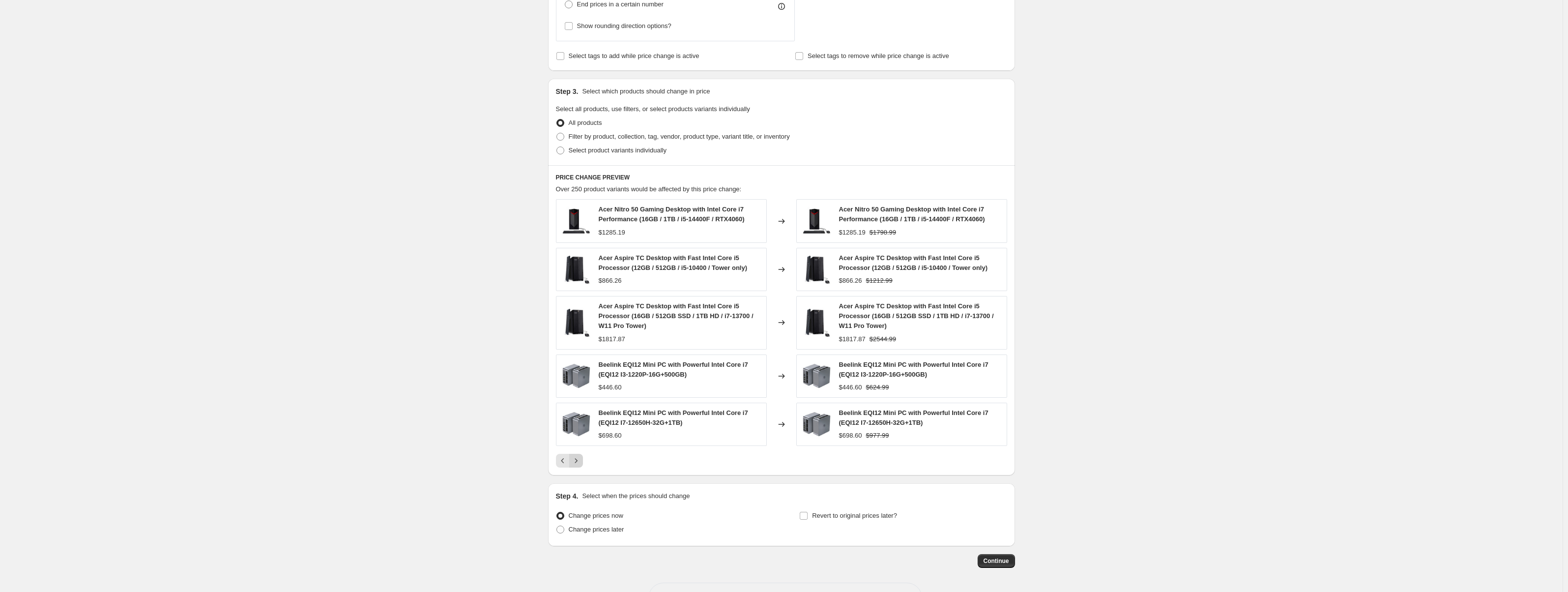
click at [581, 455] on icon "Next" at bounding box center [576, 460] width 10 height 10
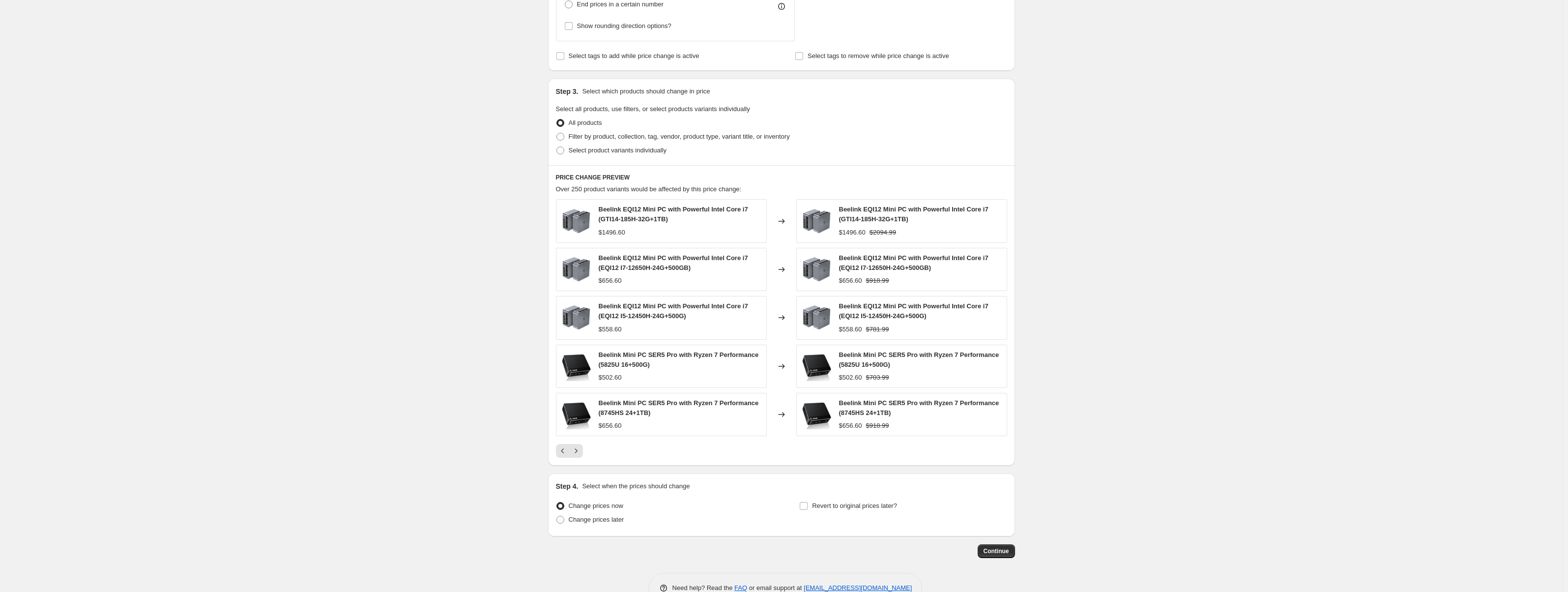
click at [581, 455] on icon "Next" at bounding box center [576, 450] width 10 height 10
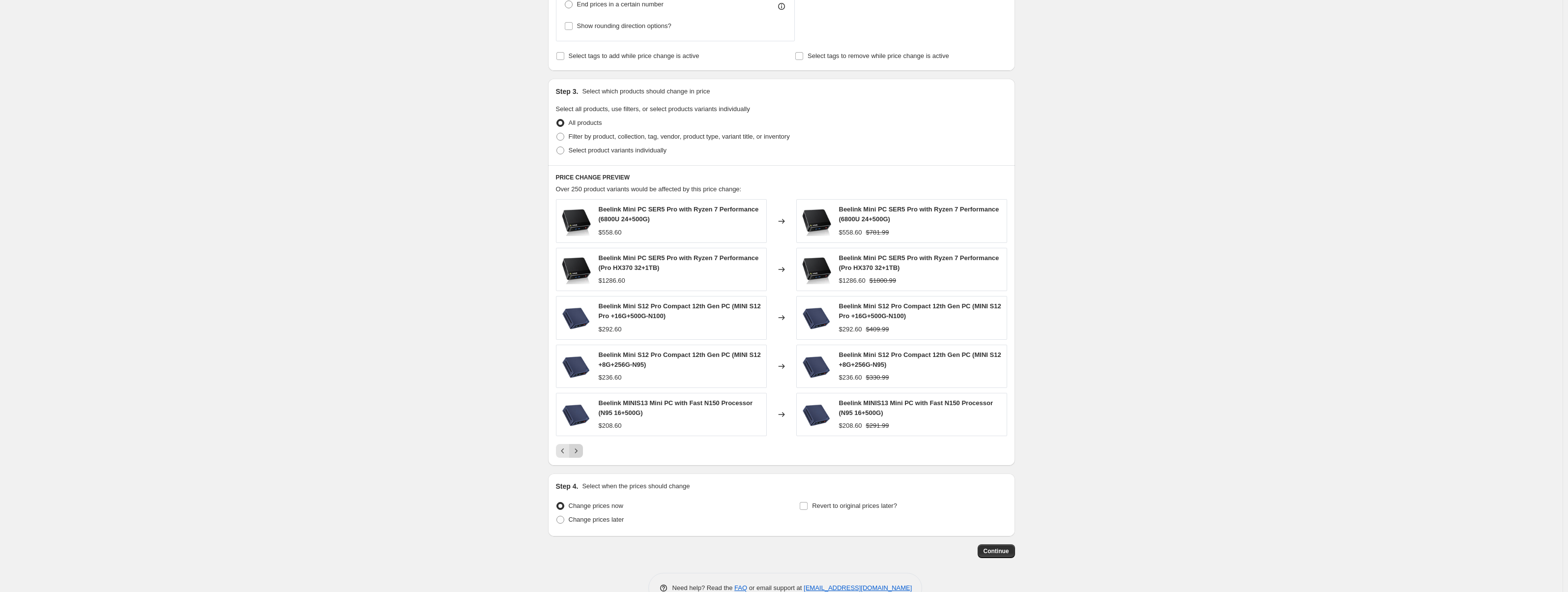
click at [578, 448] on icon "Next" at bounding box center [576, 450] width 10 height 10
click at [583, 450] on button "Next" at bounding box center [576, 450] width 14 height 14
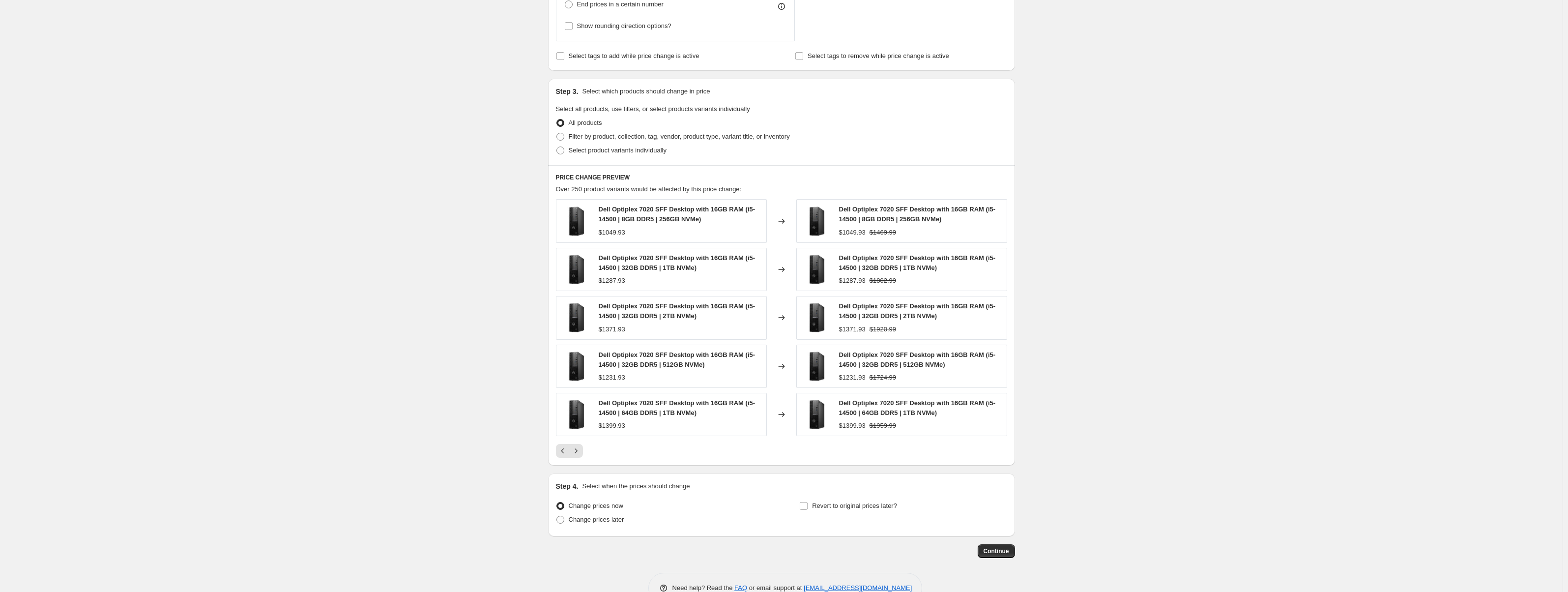
click at [586, 451] on div at bounding box center [781, 450] width 451 height 14
click at [581, 451] on icon "Next" at bounding box center [576, 450] width 10 height 10
click at [583, 450] on button "Next" at bounding box center [576, 450] width 14 height 14
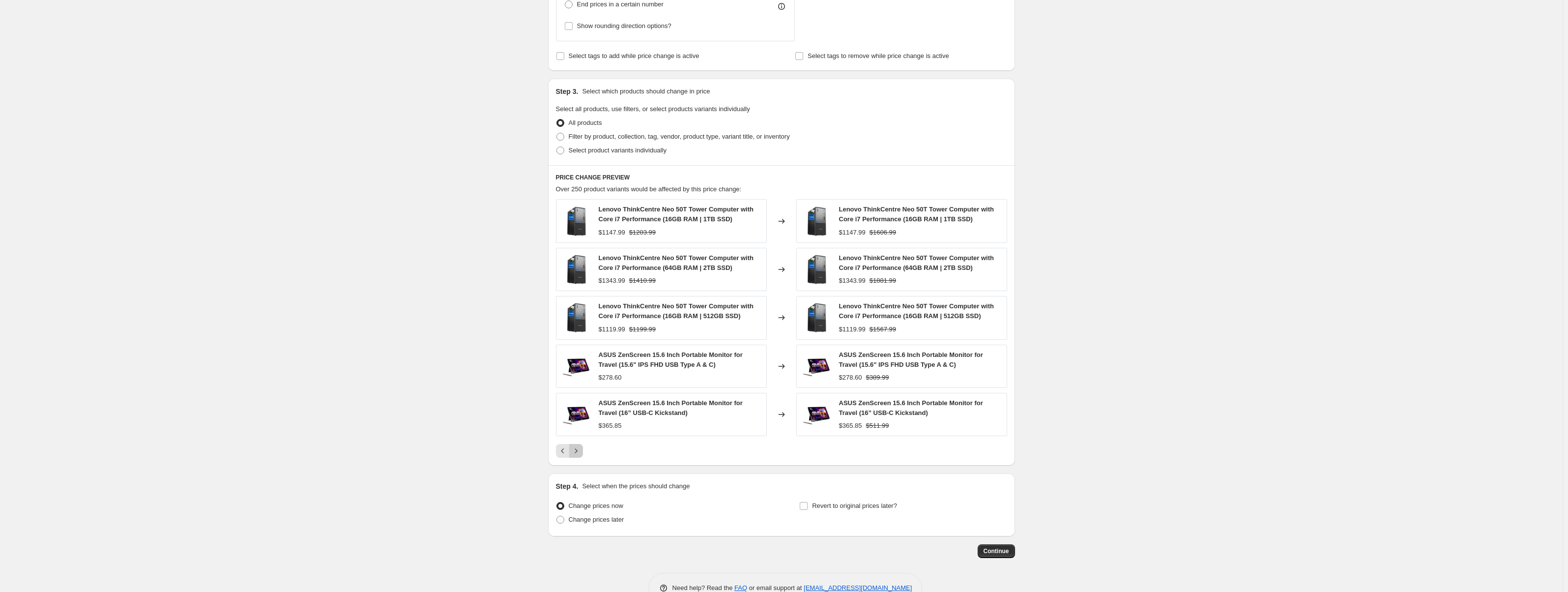
click at [583, 450] on button "Next" at bounding box center [576, 450] width 14 height 14
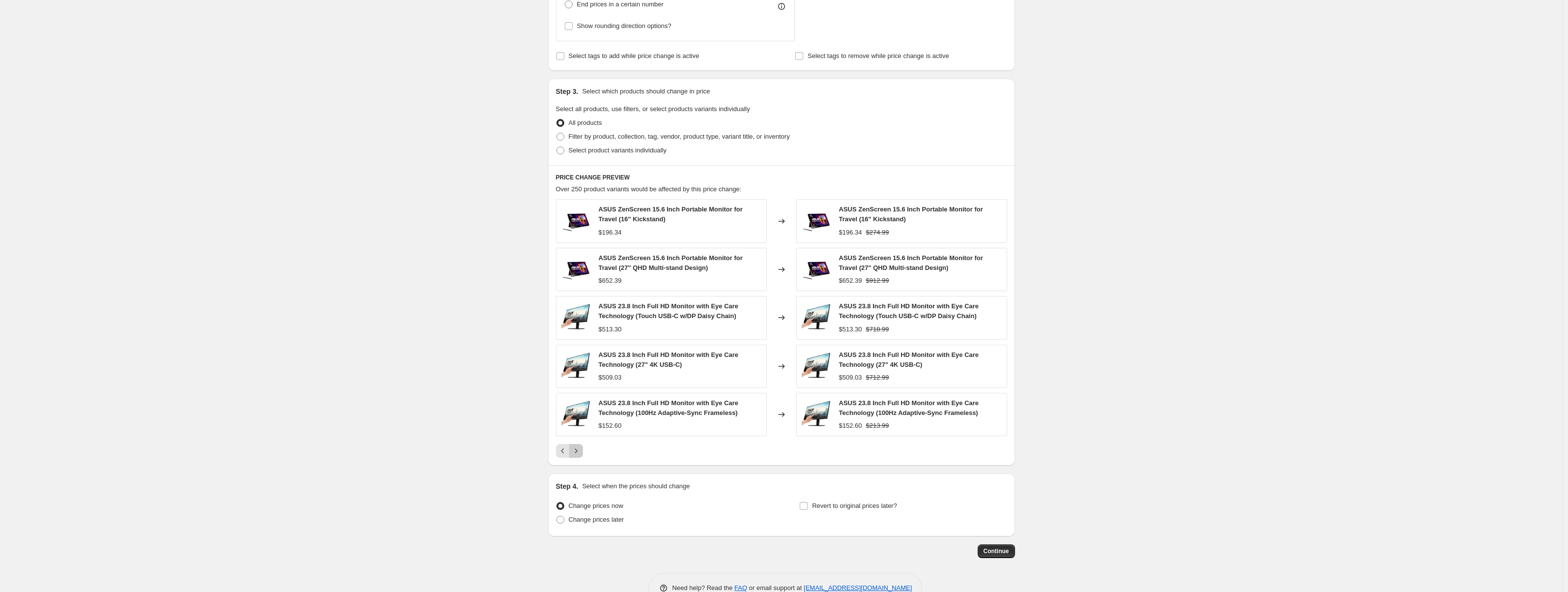
click at [583, 446] on button "Next" at bounding box center [576, 450] width 14 height 14
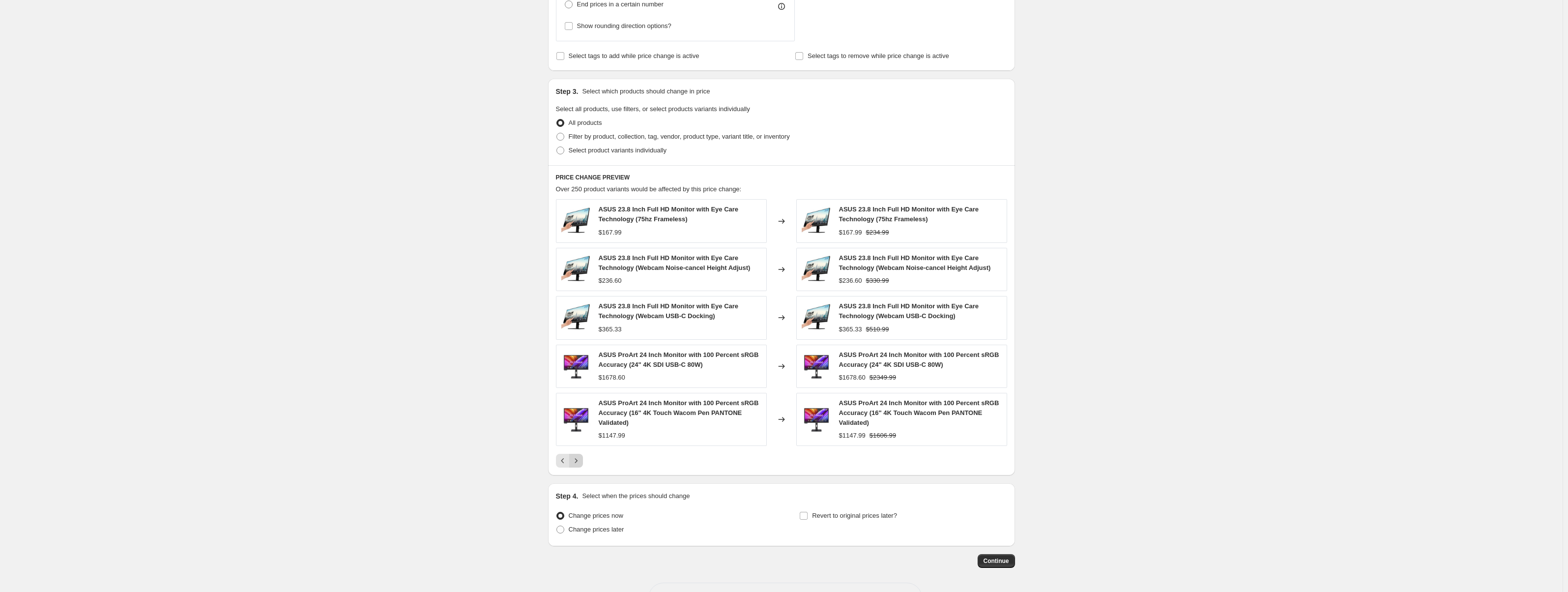
click at [583, 455] on button "Next" at bounding box center [576, 460] width 14 height 14
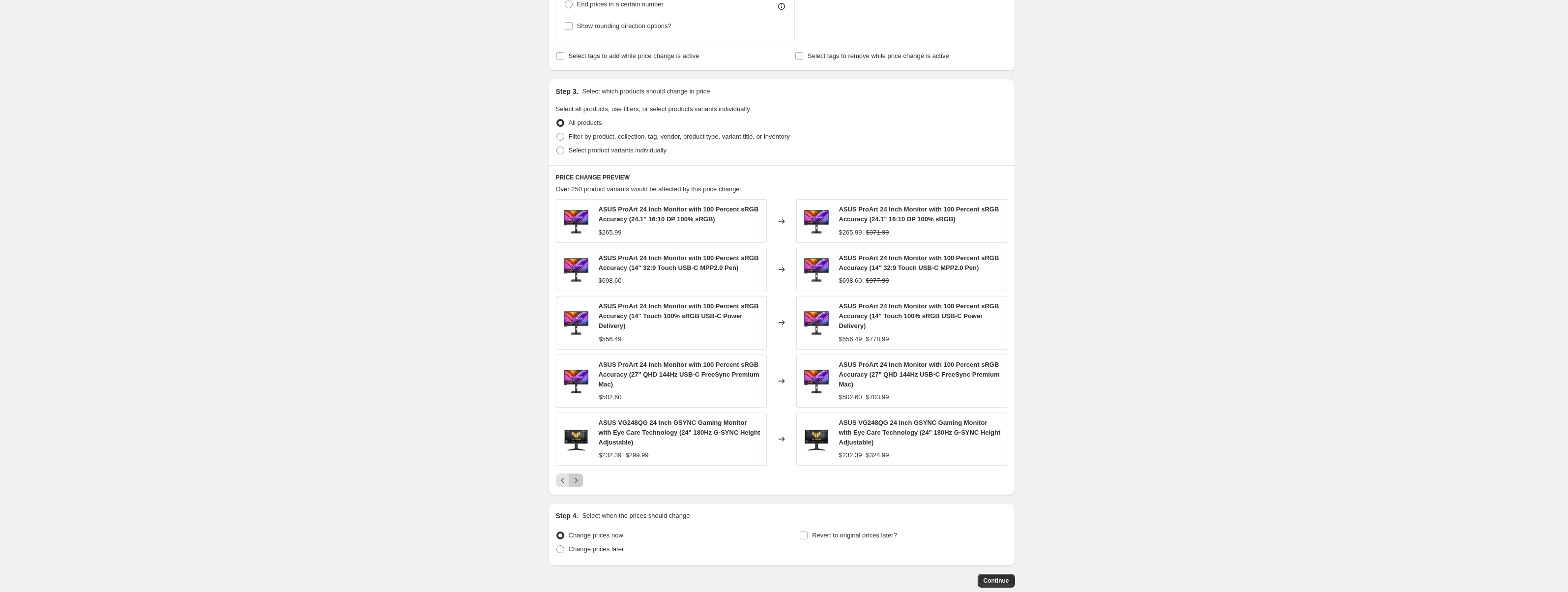
click at [581, 479] on icon "Next" at bounding box center [576, 480] width 10 height 10
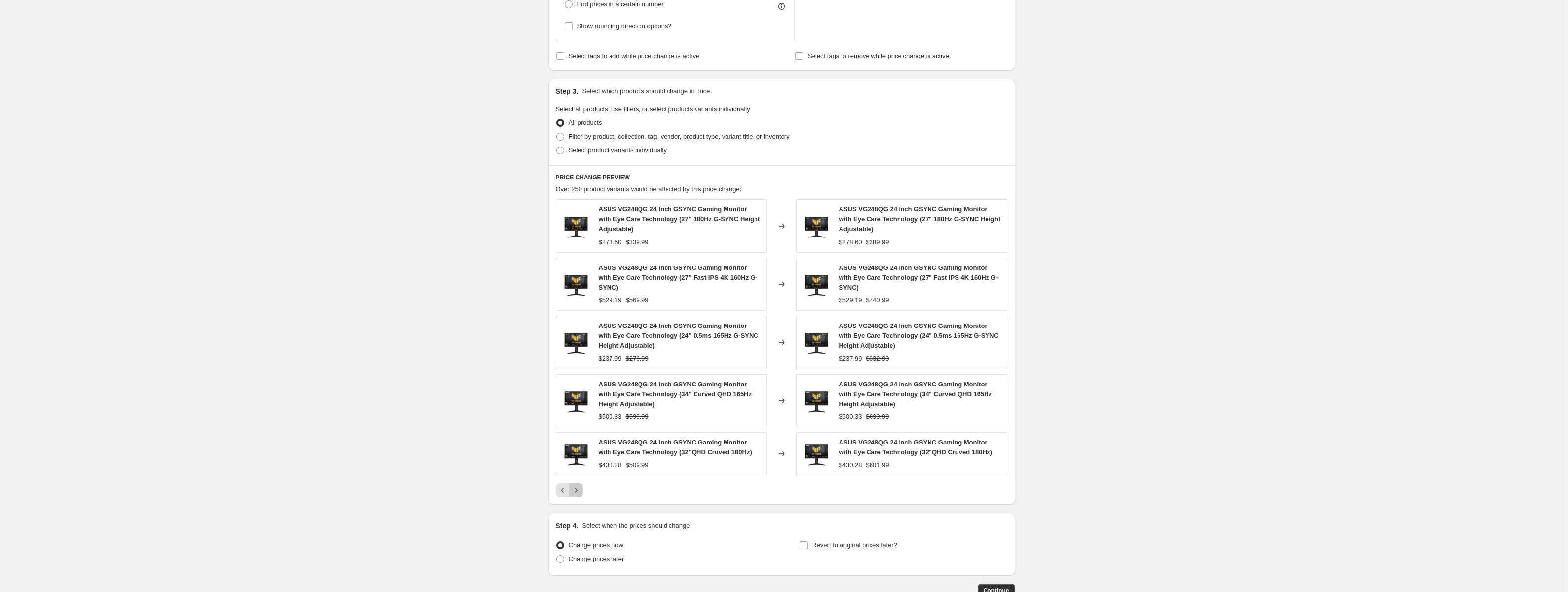
click at [581, 485] on icon "Next" at bounding box center [576, 490] width 10 height 10
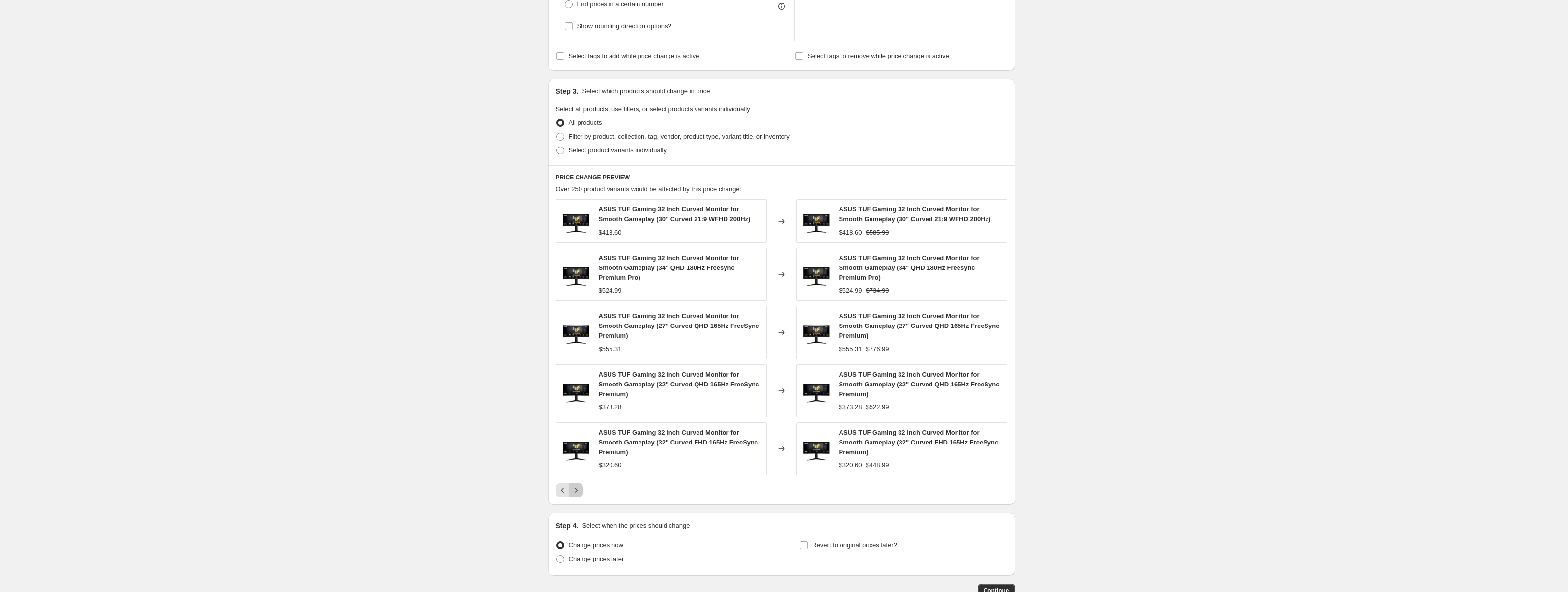
click at [581, 490] on icon "Next" at bounding box center [576, 490] width 10 height 10
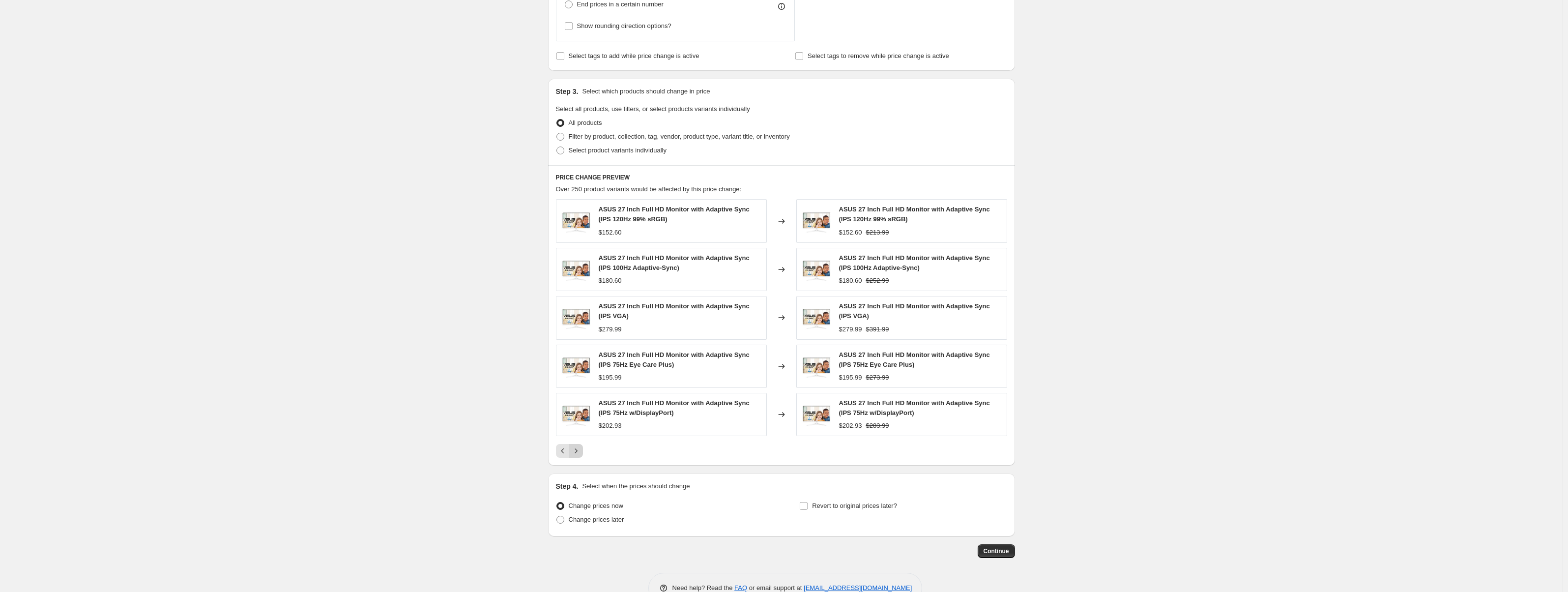
click at [574, 450] on icon "Next" at bounding box center [576, 450] width 10 height 10
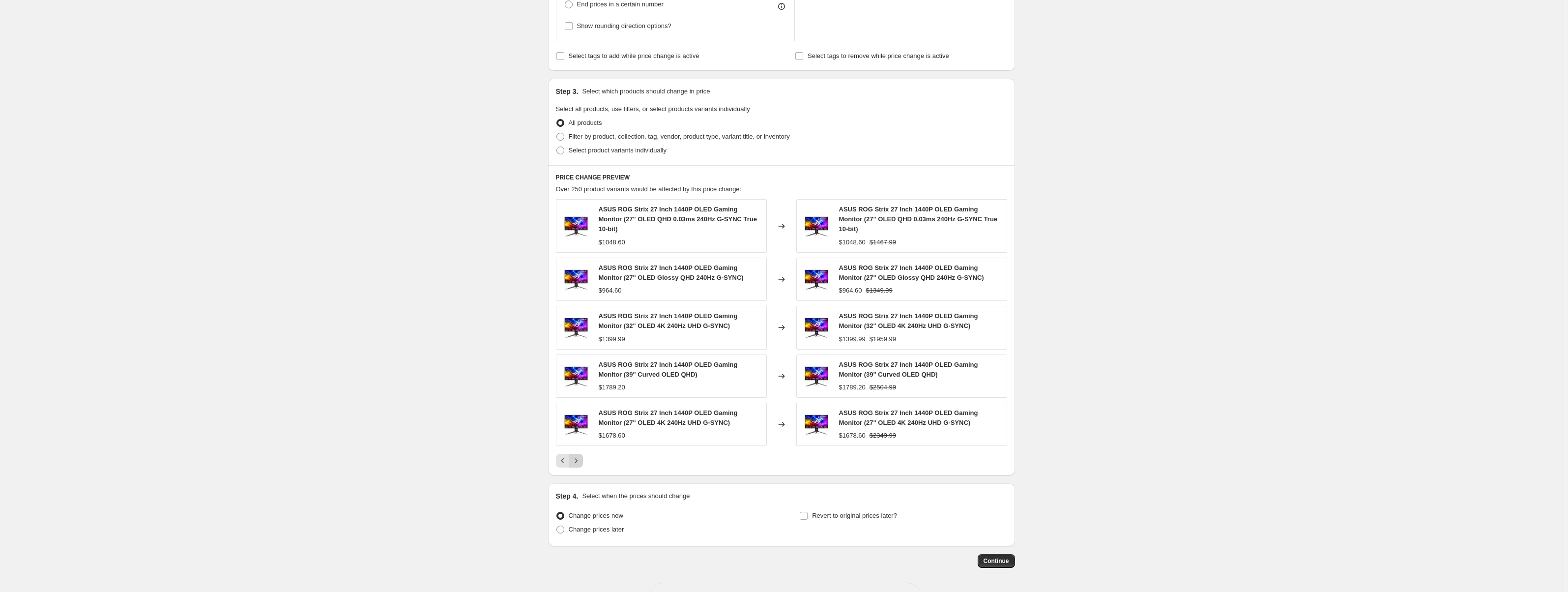
click at [576, 455] on icon "Next" at bounding box center [576, 460] width 10 height 10
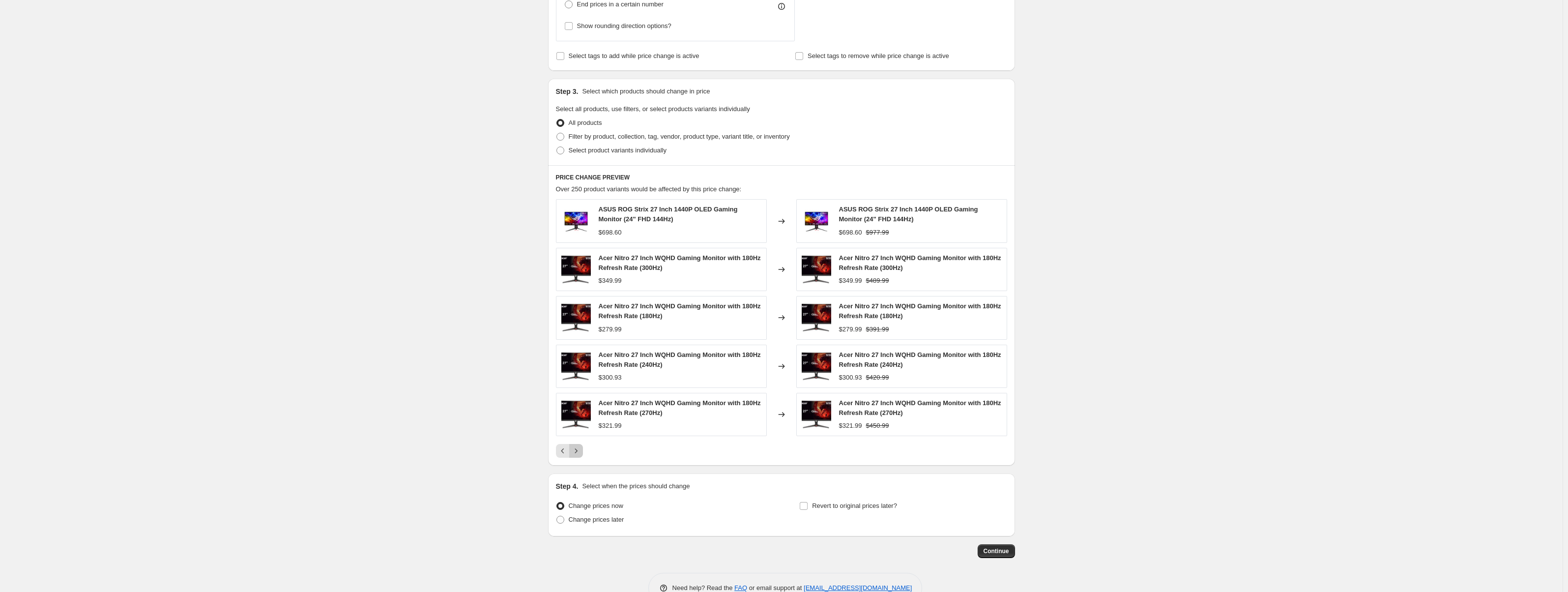
click at [576, 453] on icon "Next" at bounding box center [576, 450] width 10 height 10
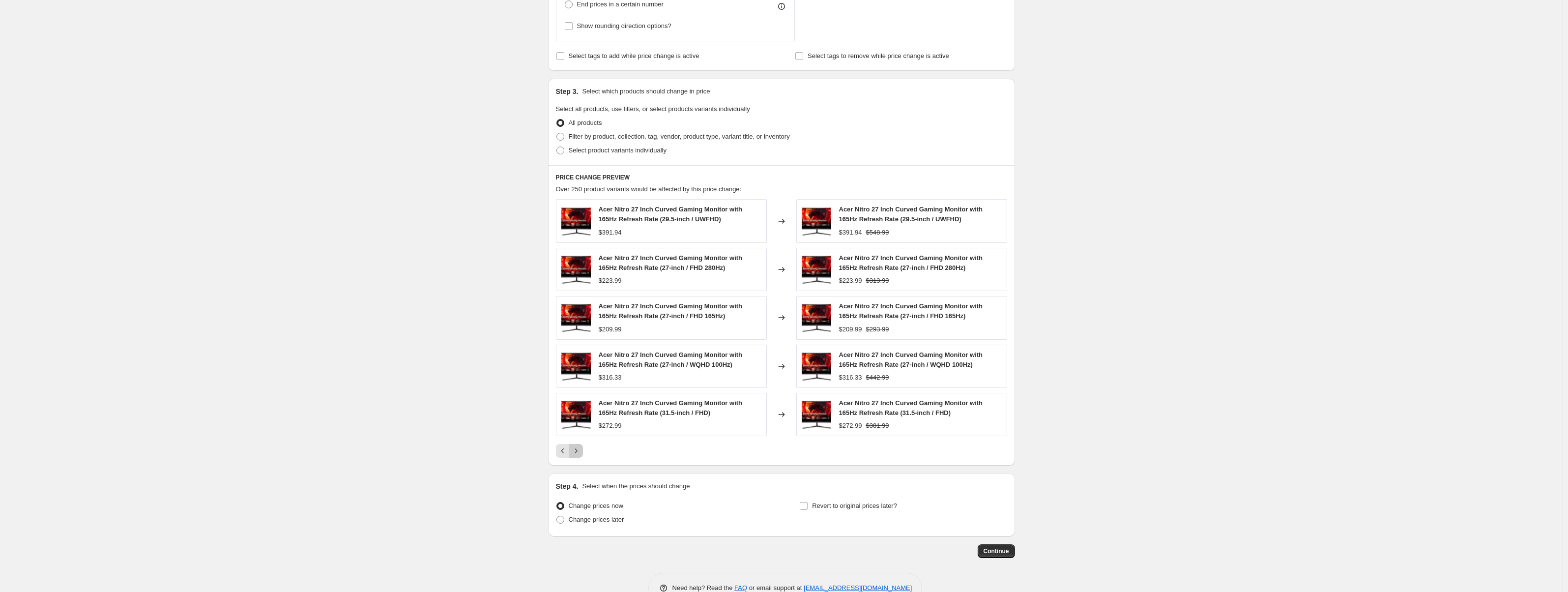
click at [576, 453] on icon "Next" at bounding box center [576, 450] width 10 height 10
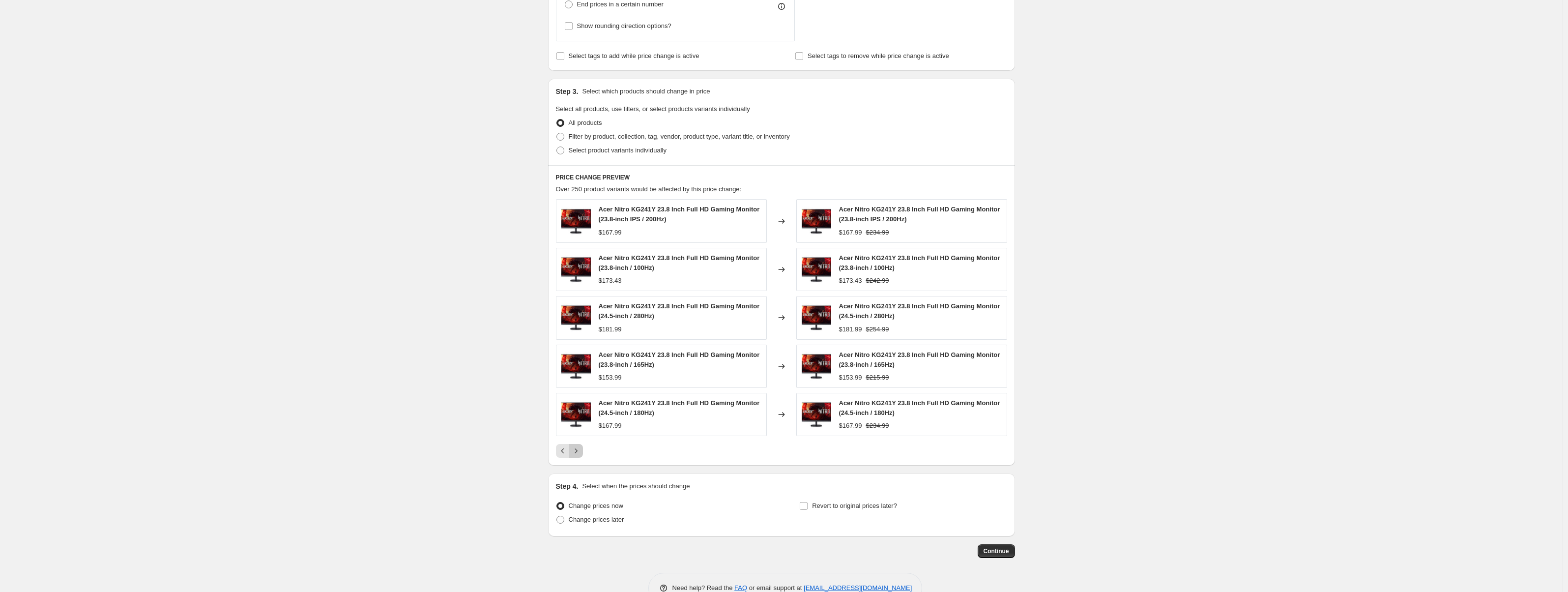
click at [577, 453] on icon "Next" at bounding box center [576, 450] width 10 height 10
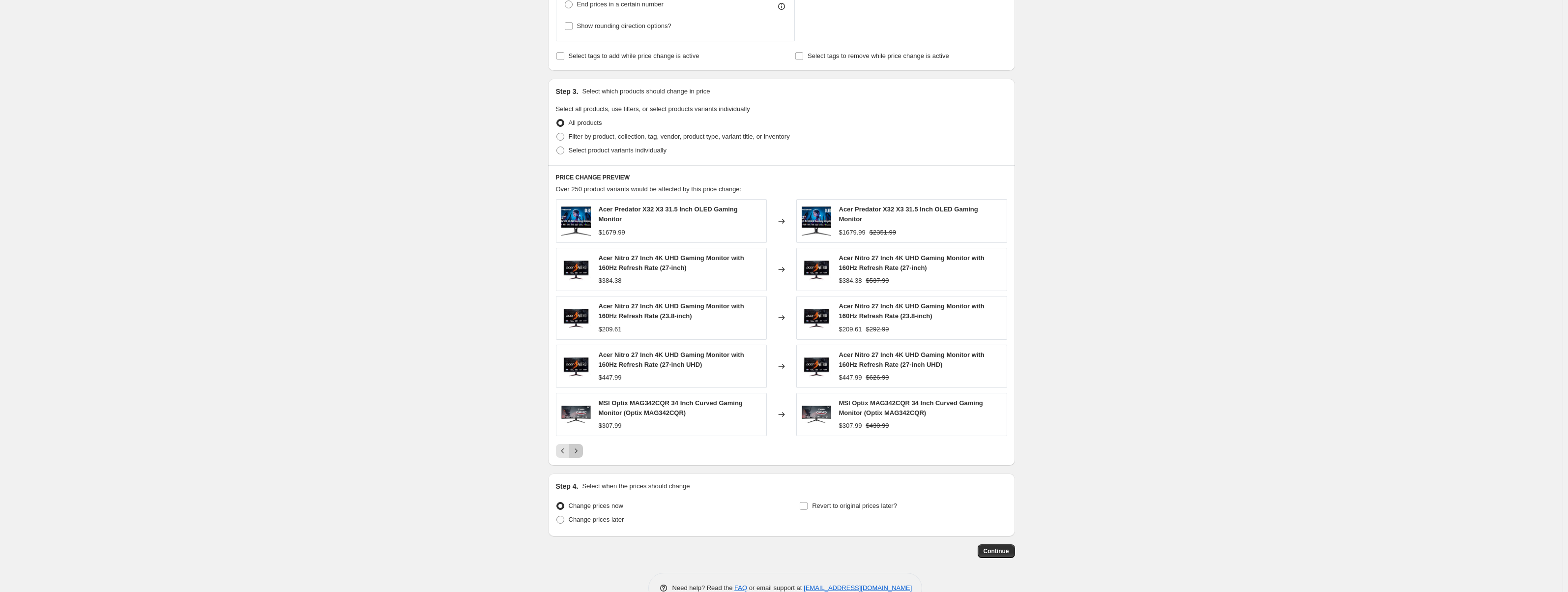
click at [578, 452] on icon "Next" at bounding box center [576, 450] width 10 height 10
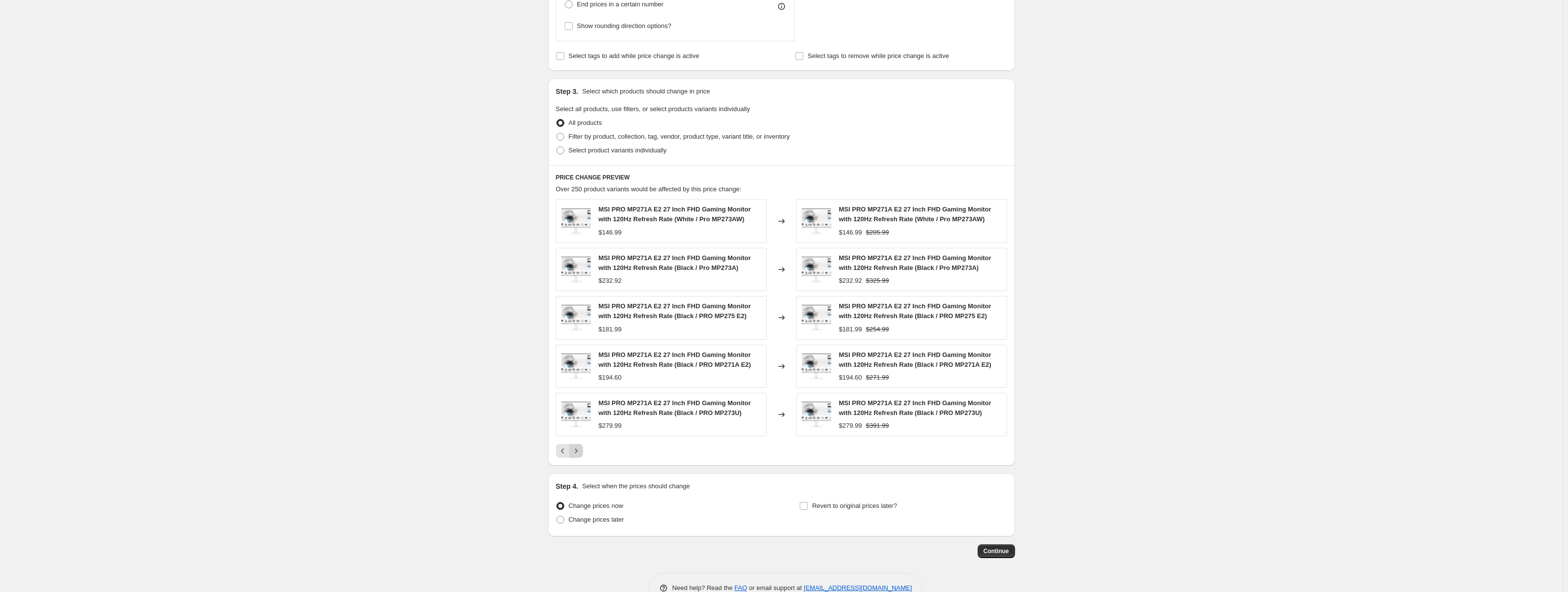
click at [581, 450] on icon "Next" at bounding box center [576, 450] width 10 height 10
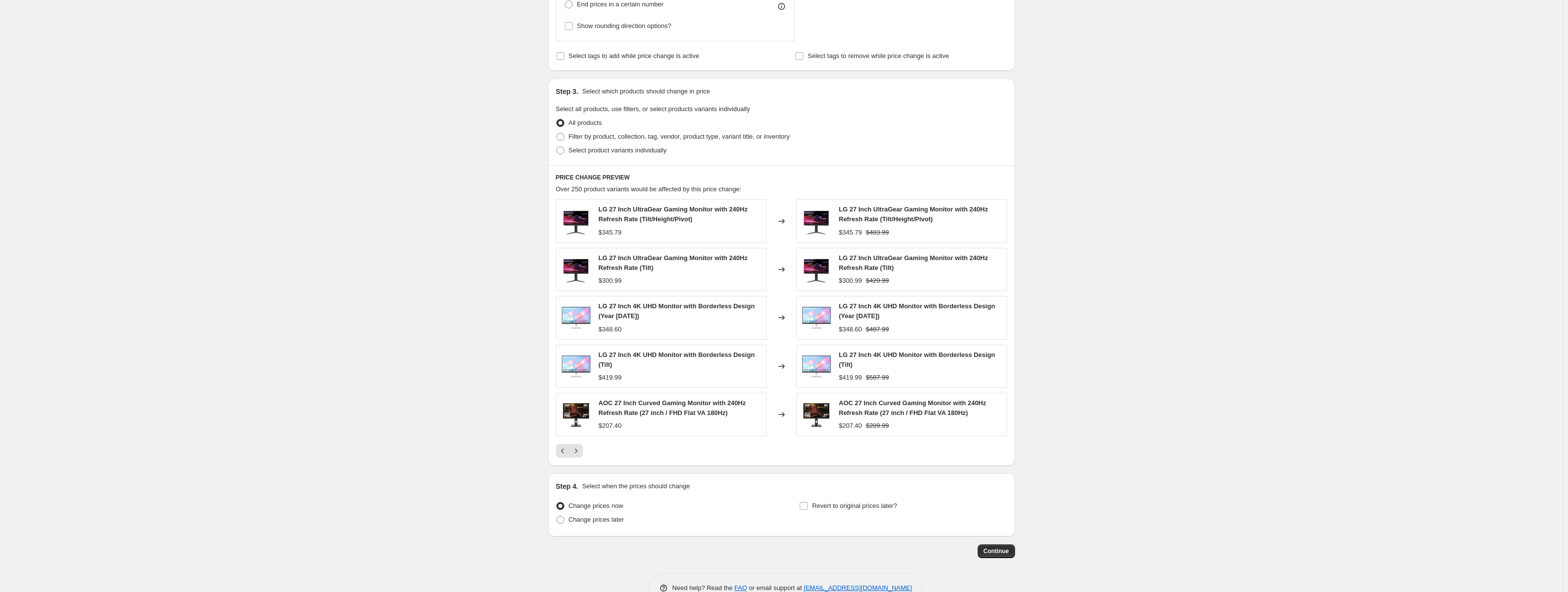
click at [581, 450] on icon "Next" at bounding box center [576, 450] width 10 height 10
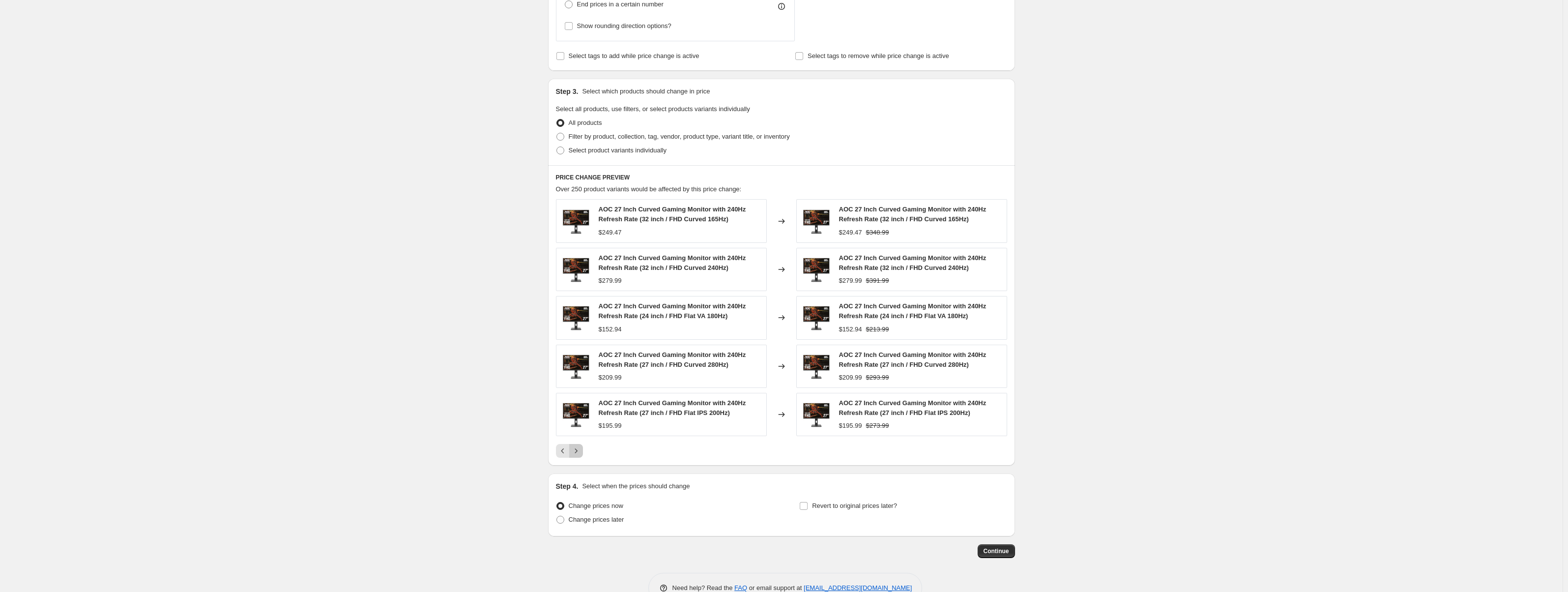
click at [581, 450] on icon "Next" at bounding box center [576, 450] width 10 height 10
click at [581, 448] on icon "Next" at bounding box center [576, 450] width 10 height 10
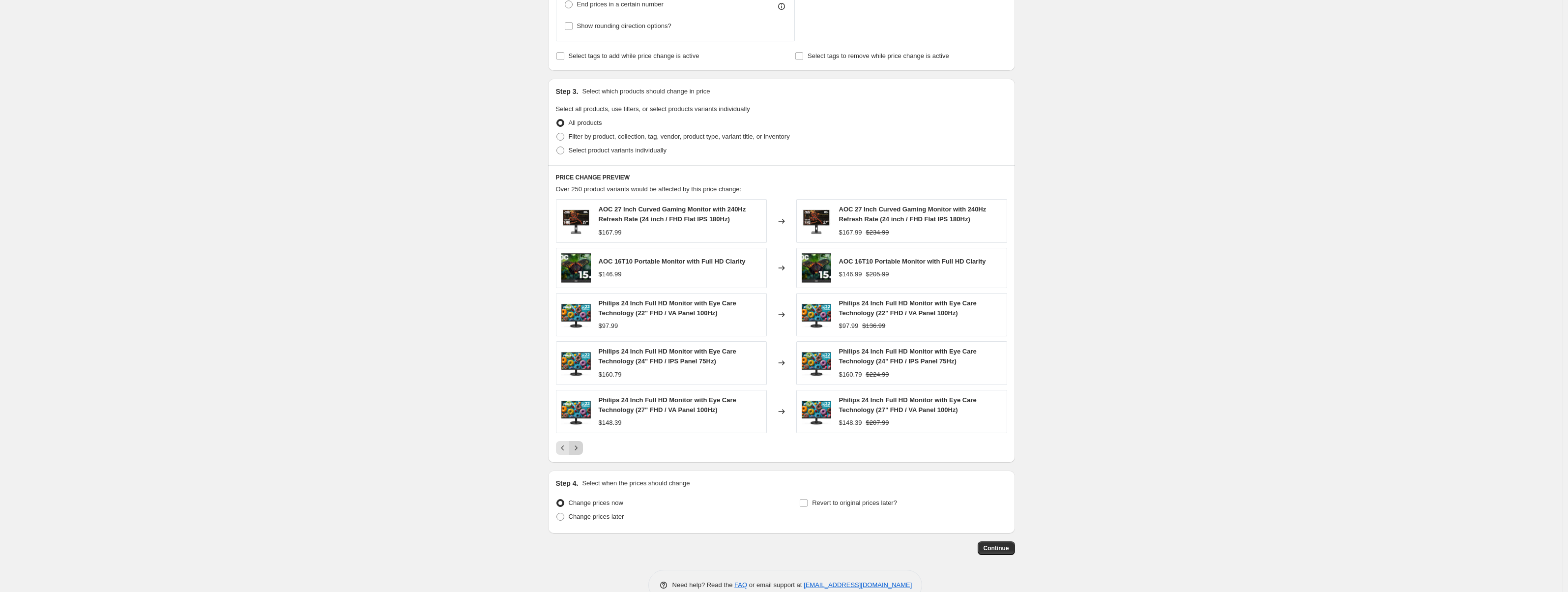
click at [581, 448] on icon "Next" at bounding box center [576, 448] width 10 height 10
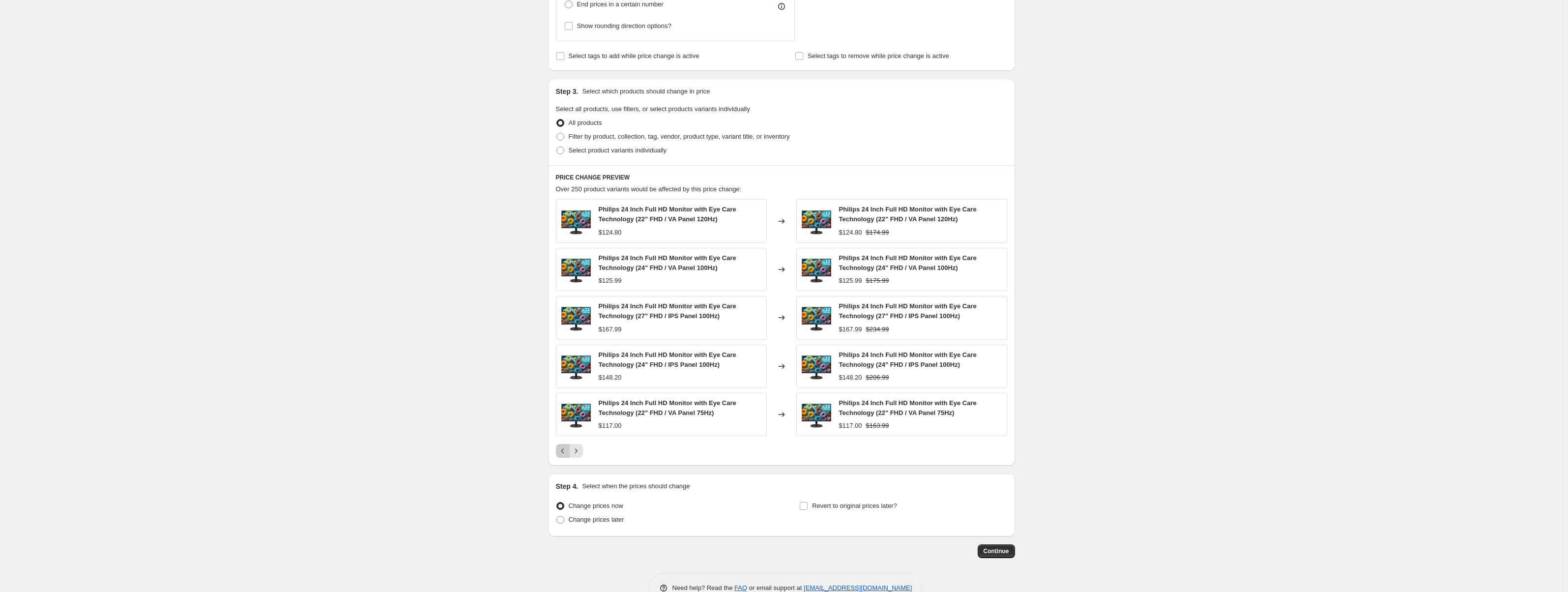
click at [568, 447] on icon "Previous" at bounding box center [563, 450] width 10 height 10
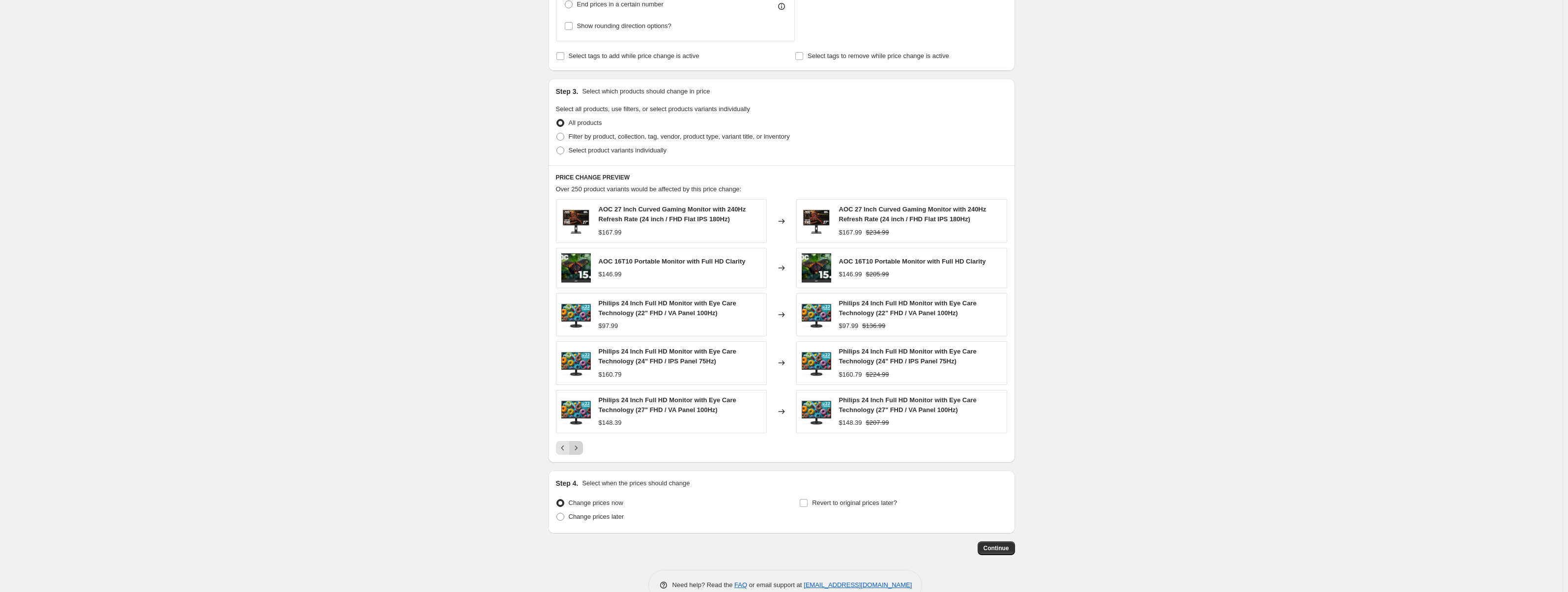
click at [578, 450] on icon "Next" at bounding box center [576, 448] width 10 height 10
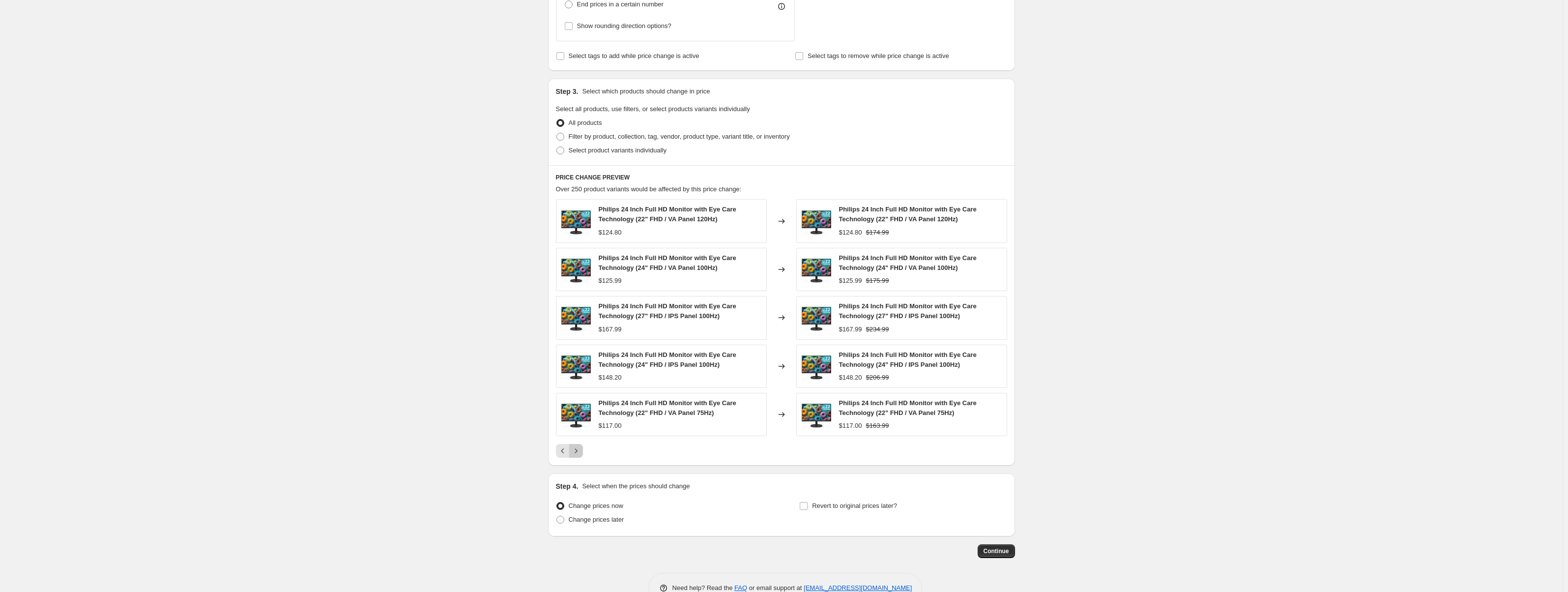
click at [581, 447] on icon "Next" at bounding box center [576, 450] width 10 height 10
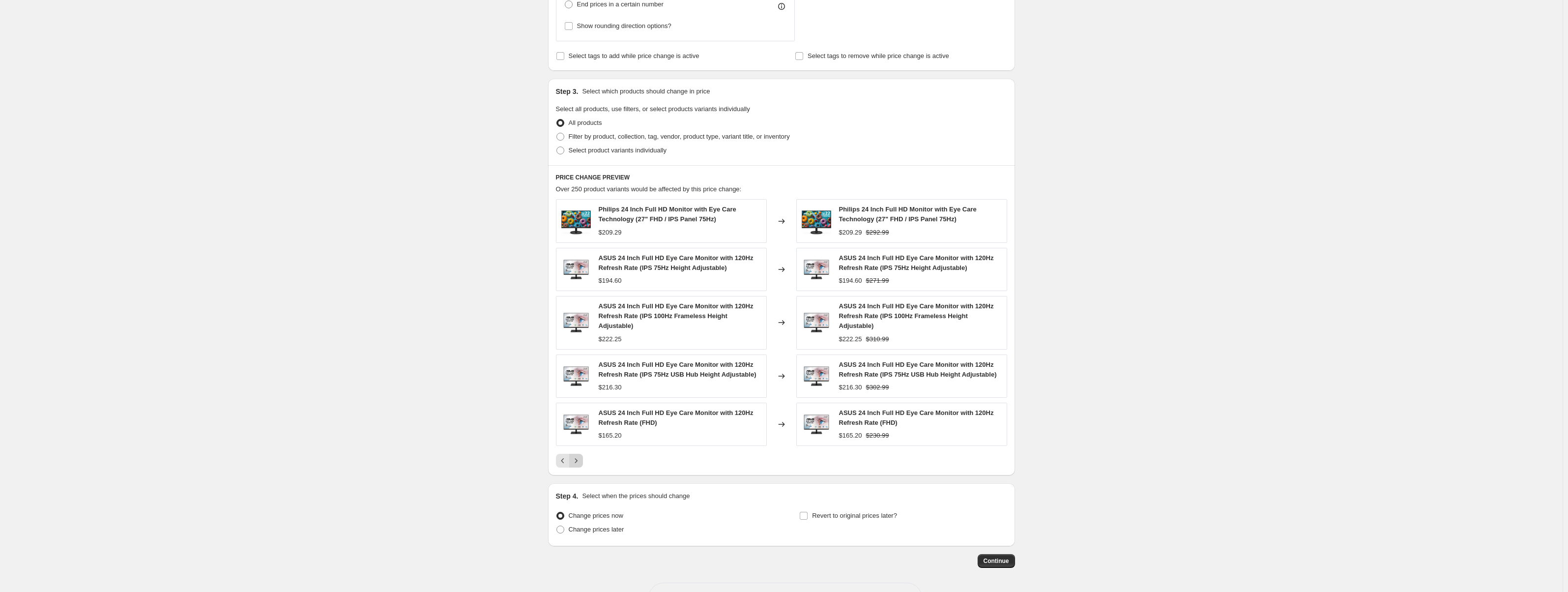
click at [581, 455] on icon "Next" at bounding box center [576, 460] width 10 height 10
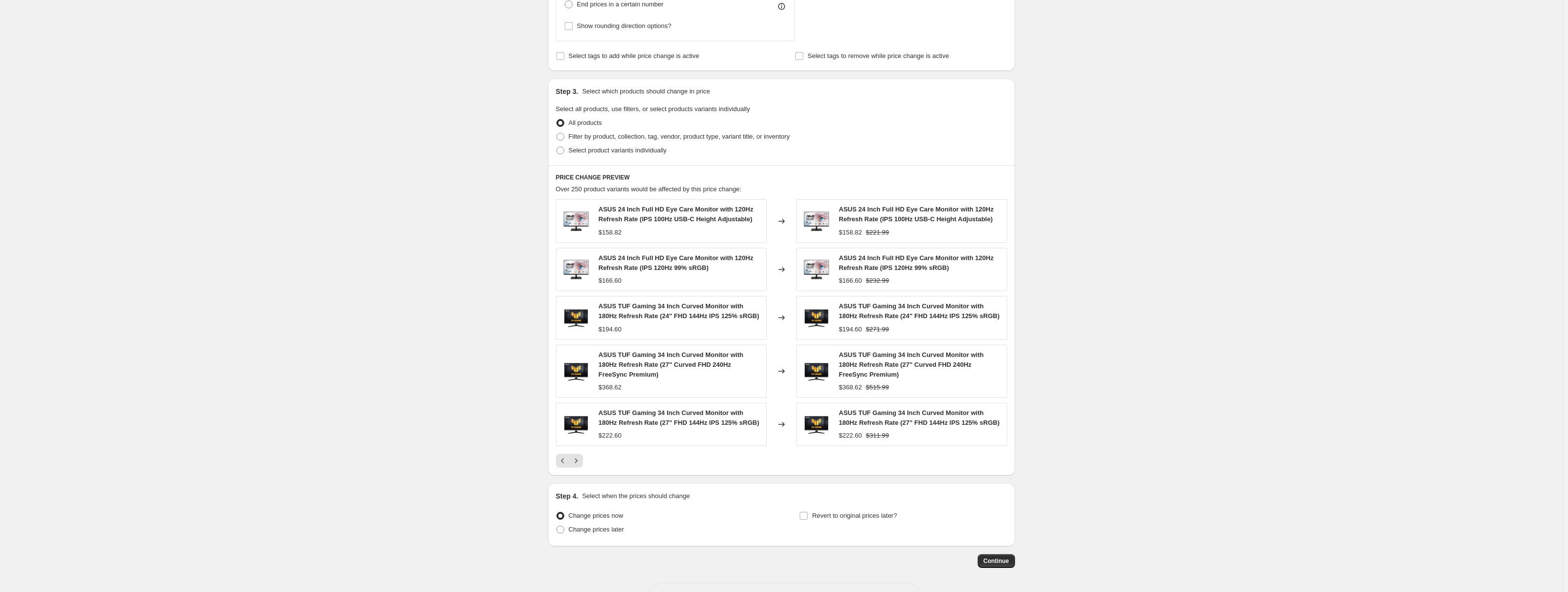
click at [579, 452] on div "ASUS 24 Inch Full HD Eye Care Monitor with 120Hz Refresh Rate (IPS 100Hz USB-C …" at bounding box center [781, 333] width 451 height 269
click at [578, 455] on button "Next" at bounding box center [576, 460] width 14 height 14
click at [578, 455] on div "Step 1. Optionally give your price [MEDICAL_DATA] a title (eg "March 30% off sa…" at bounding box center [778, 102] width 475 height 931
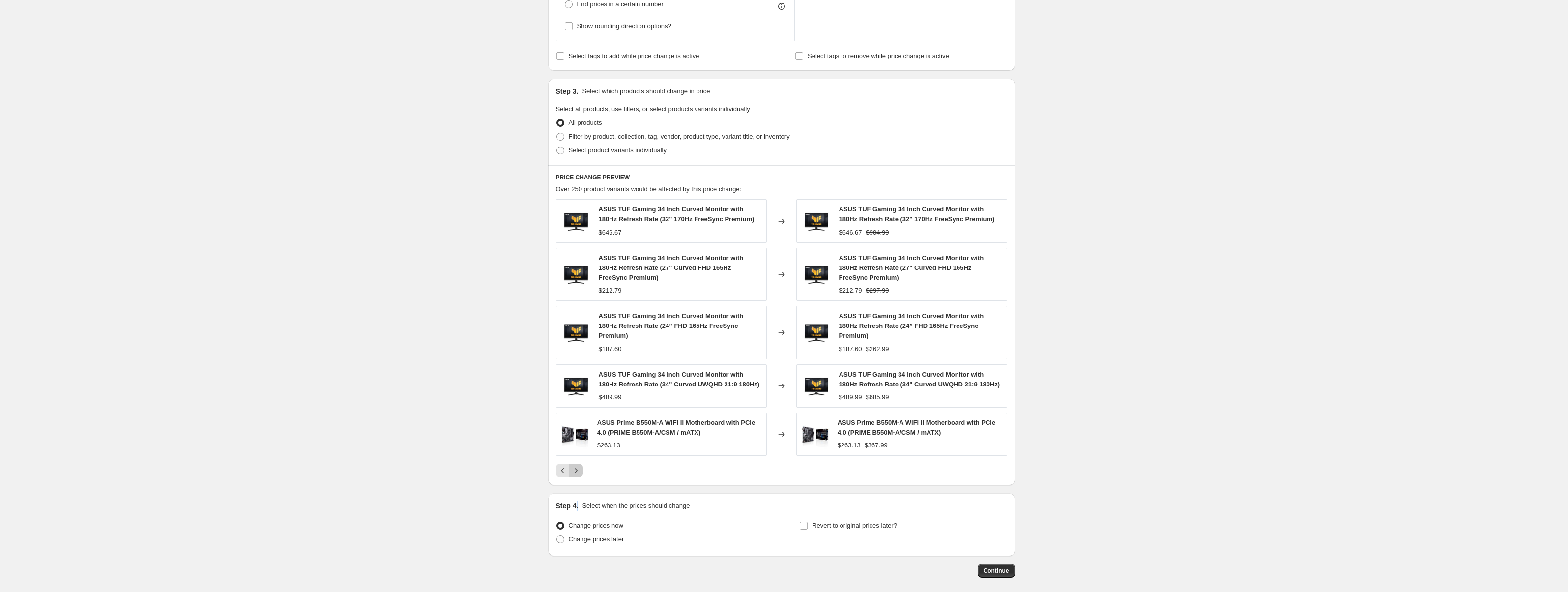
click at [581, 471] on icon "Next" at bounding box center [576, 471] width 10 height 10
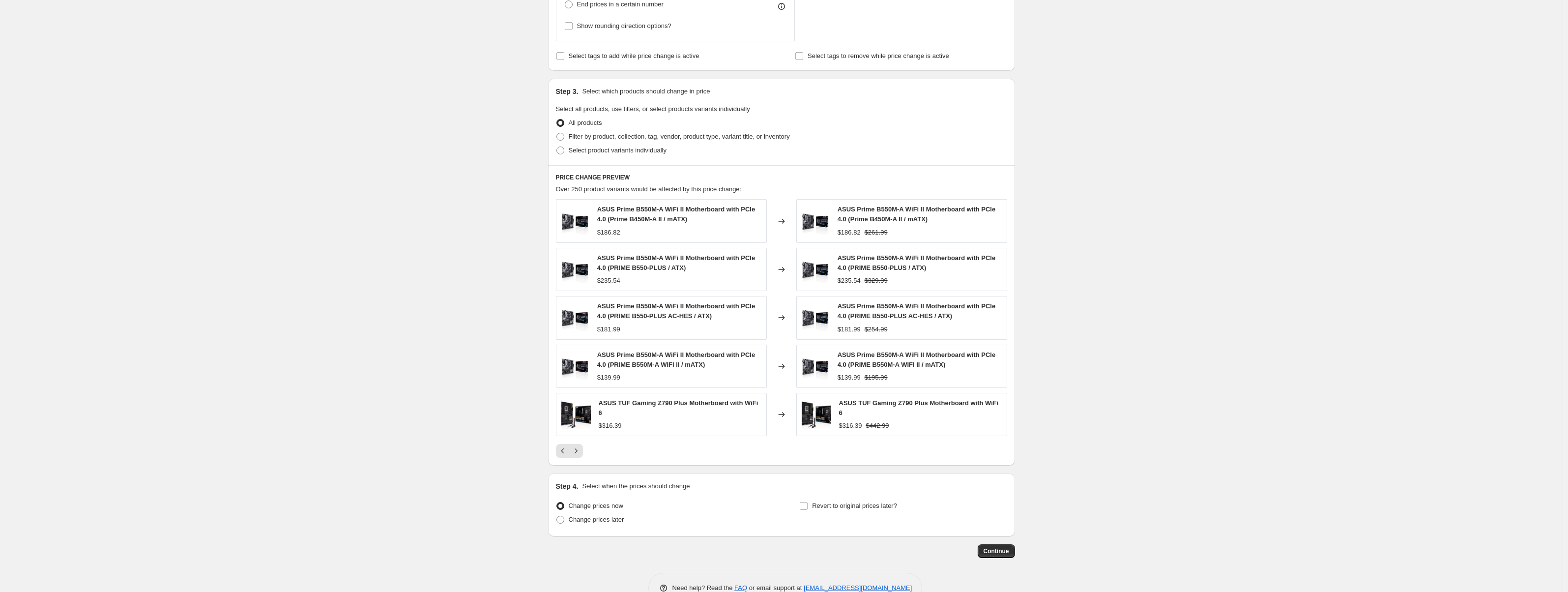
click at [612, 450] on div at bounding box center [781, 450] width 451 height 14
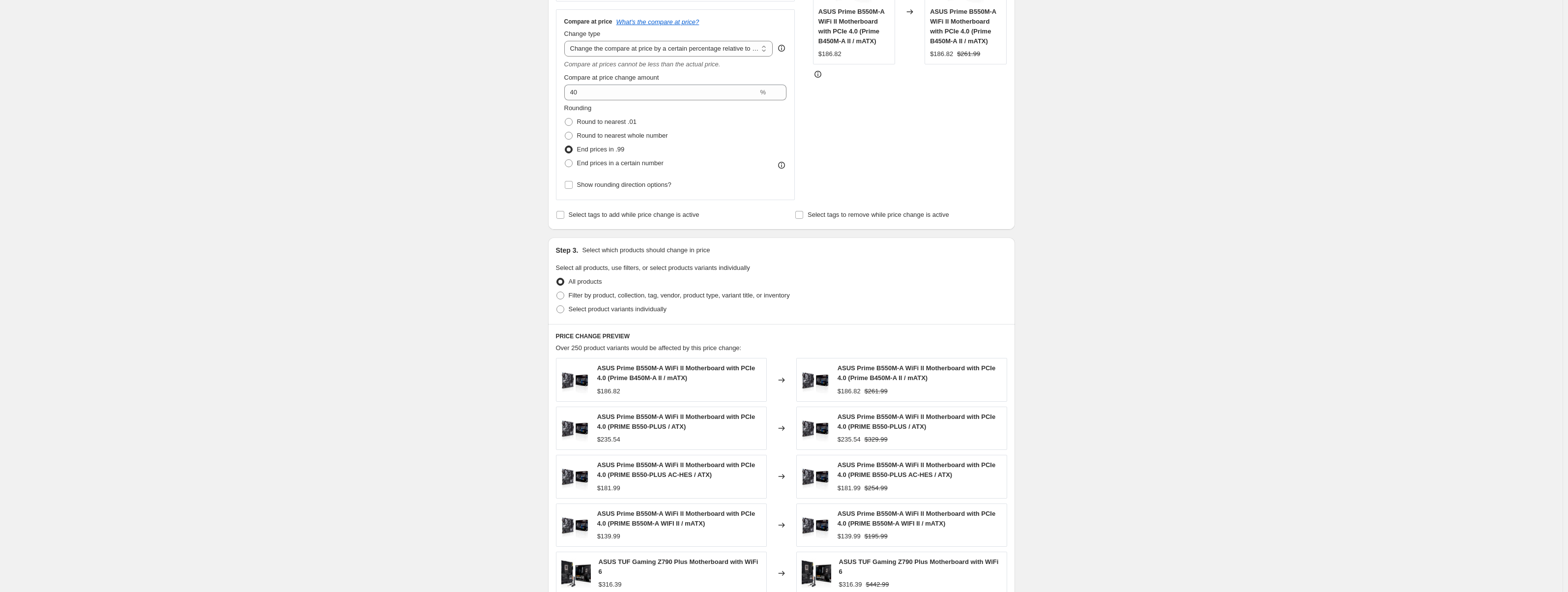
scroll to position [76, 0]
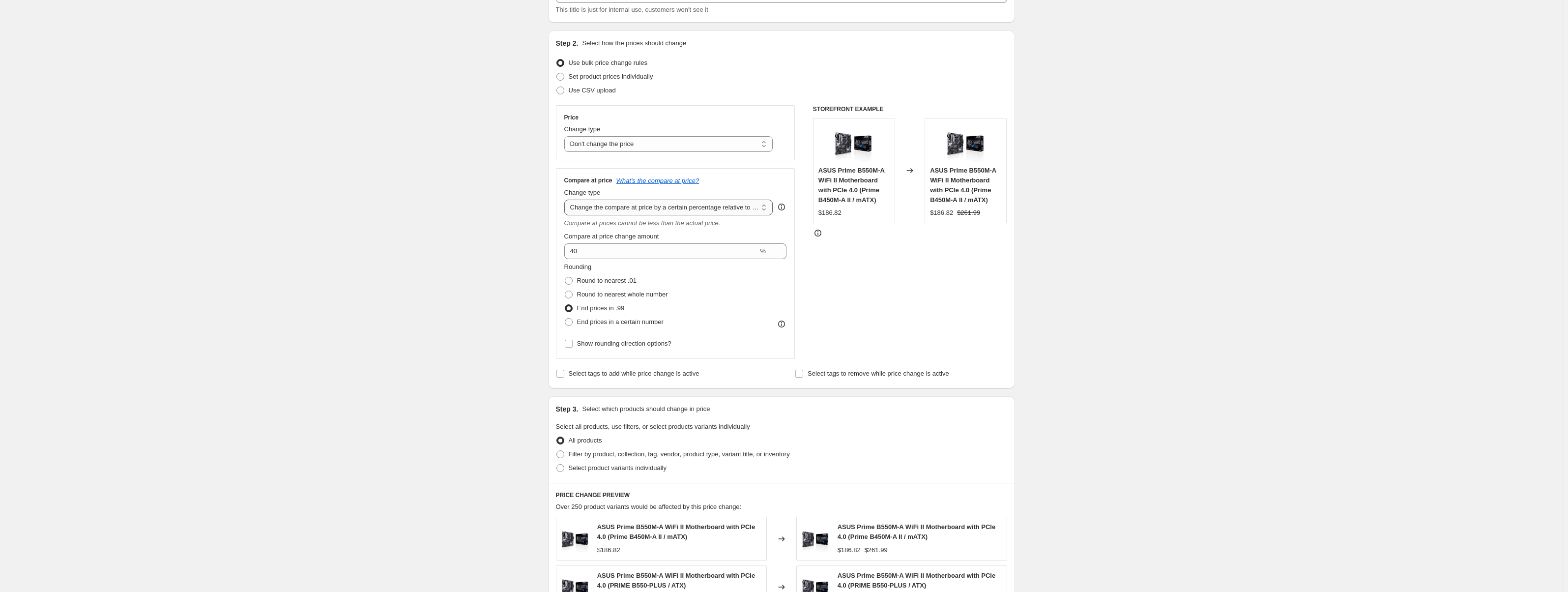
click at [700, 212] on select "Change the compare at price to the current price (sale) Change the compare at p…" at bounding box center [669, 208] width 209 height 16
click at [566, 199] on select "Change the compare at price to the current price (sale) Change the compare at p…" at bounding box center [669, 208] width 209 height 16
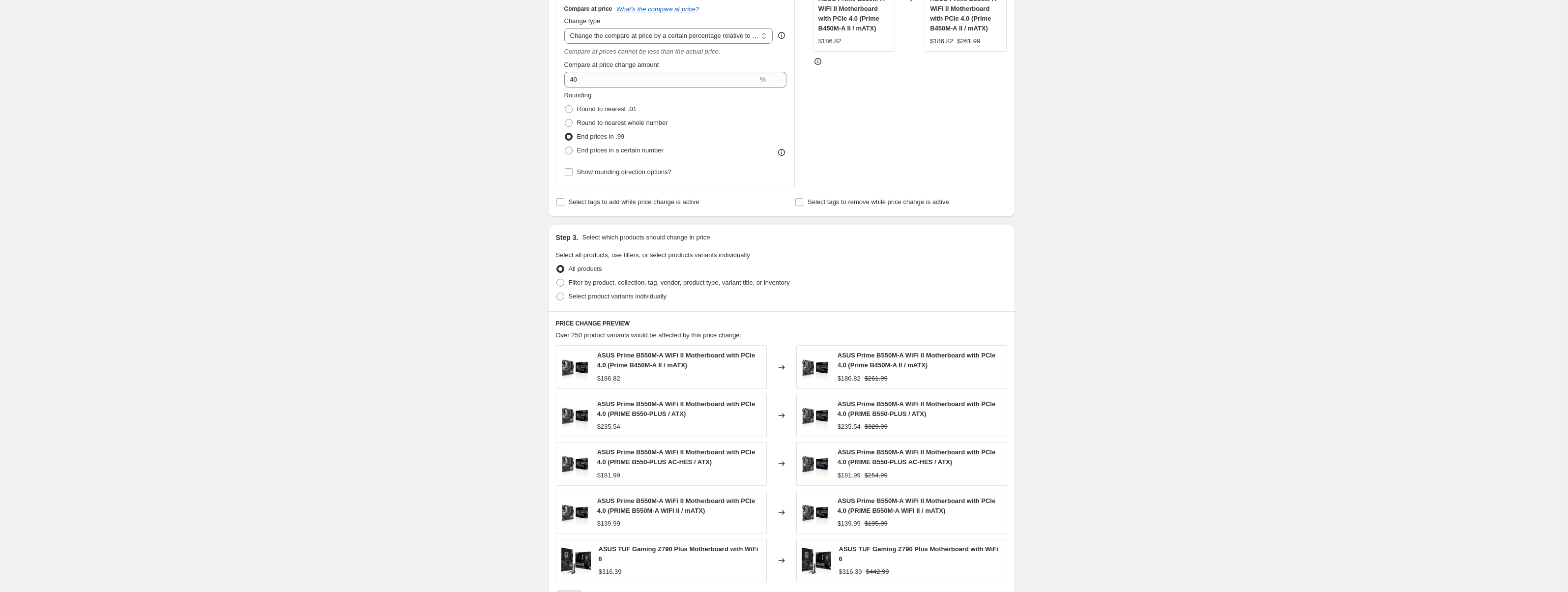
scroll to position [420, 0]
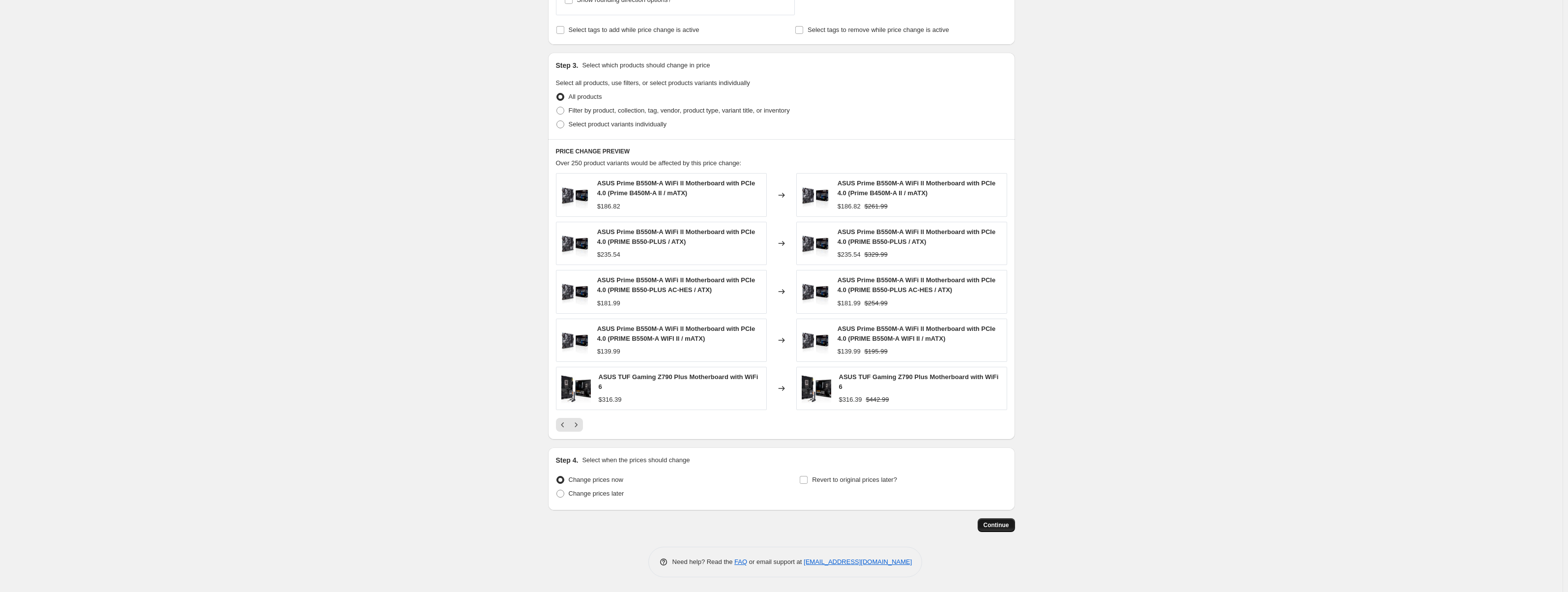
click at [989, 523] on span "Continue" at bounding box center [997, 525] width 26 height 8
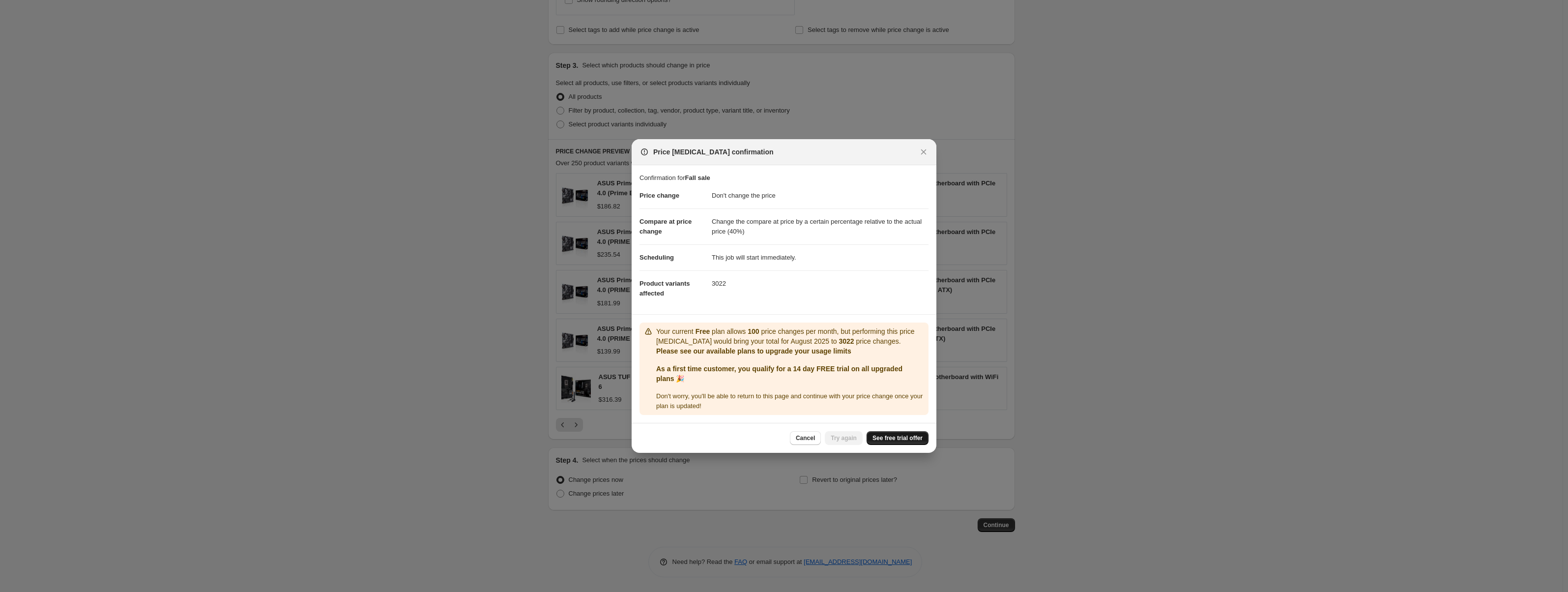
click at [903, 438] on span "See free trial offer" at bounding box center [898, 438] width 50 height 8
click at [891, 441] on span "See free trial offer" at bounding box center [898, 438] width 50 height 8
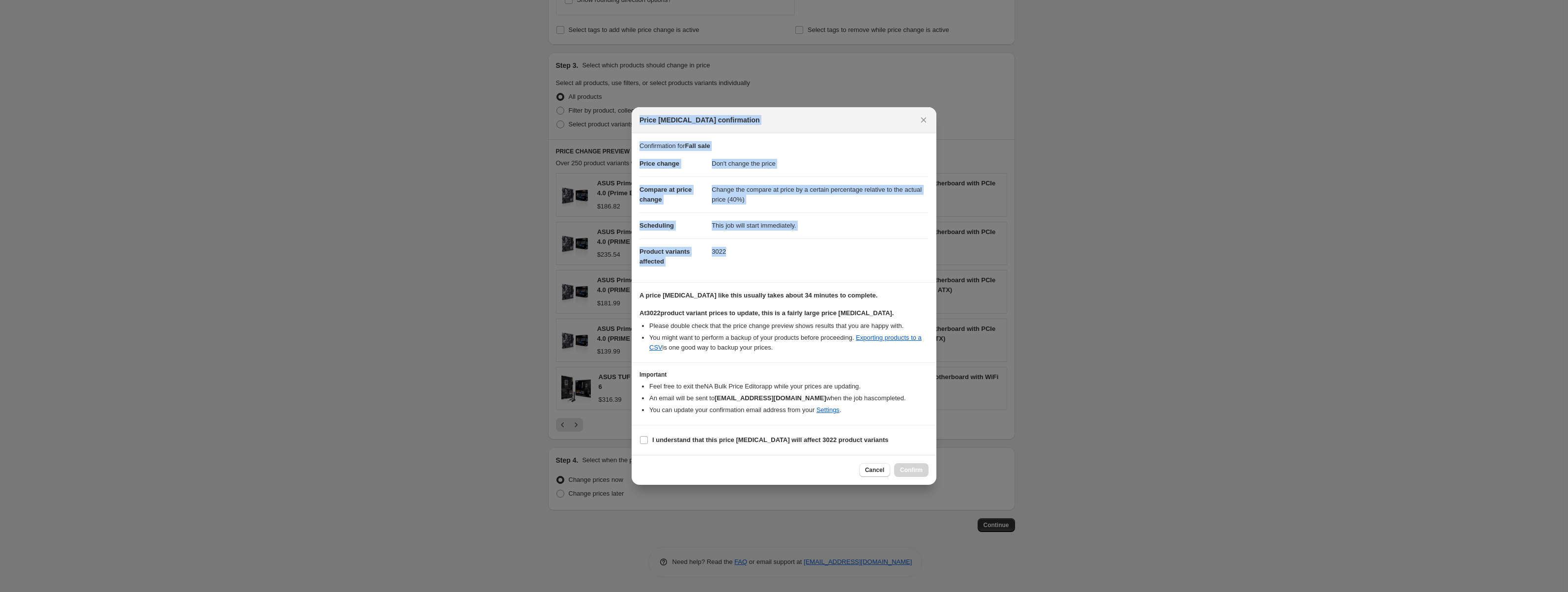
drag, startPoint x: 641, startPoint y: 117, endPoint x: 817, endPoint y: 280, distance: 239.9
click at [817, 280] on div "Price [MEDICAL_DATA] confirmation Confirmation for Fall sale Price change Don't…" at bounding box center [784, 296] width 305 height 378
copy div "Price [MEDICAL_DATA] confirmation Confirmation for Fall sale Price change Don't…"
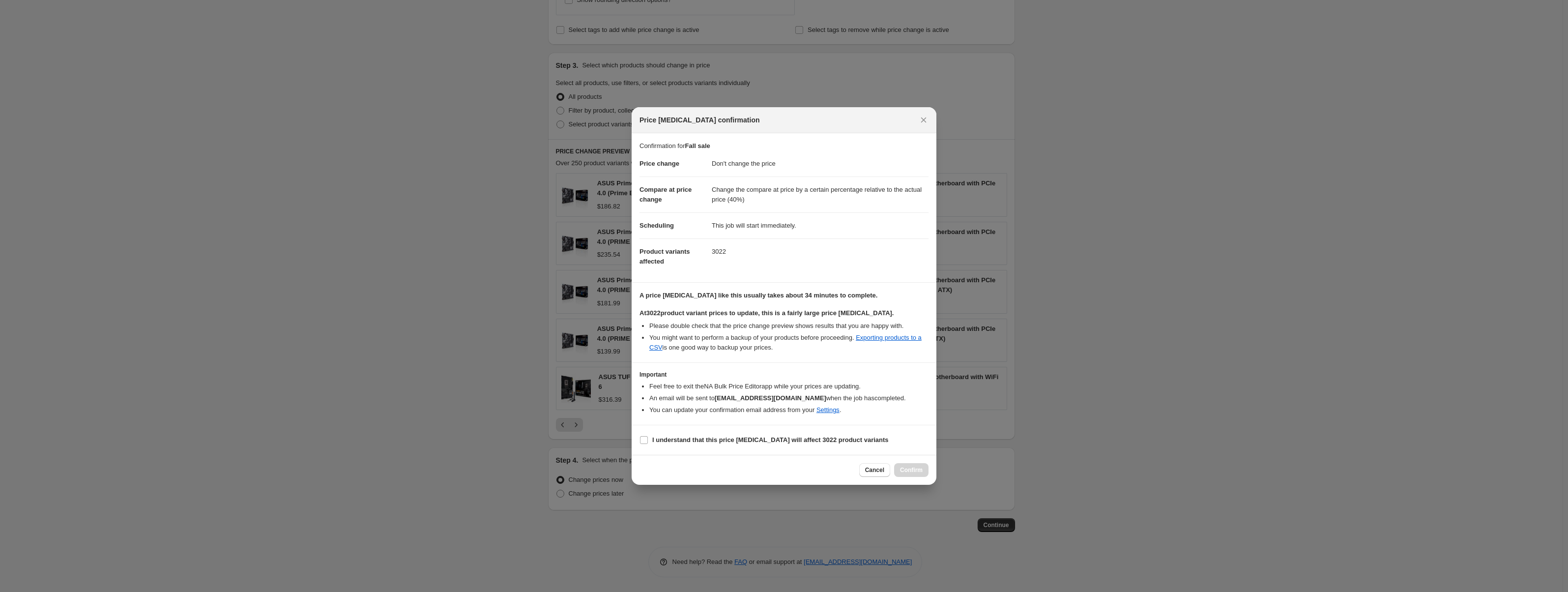
click at [792, 324] on li "Please double check that the price change preview shows results that you are ha…" at bounding box center [788, 326] width 279 height 10
click at [652, 441] on b "I understand that this price [MEDICAL_DATA] will affect 3022 product variants" at bounding box center [771, 439] width 237 height 7
click at [648, 441] on input "I understand that this price [MEDICAL_DATA] will affect 3022 product variants" at bounding box center [644, 440] width 8 height 8
checkbox input "true"
click at [920, 474] on span "Confirm" at bounding box center [912, 470] width 23 height 8
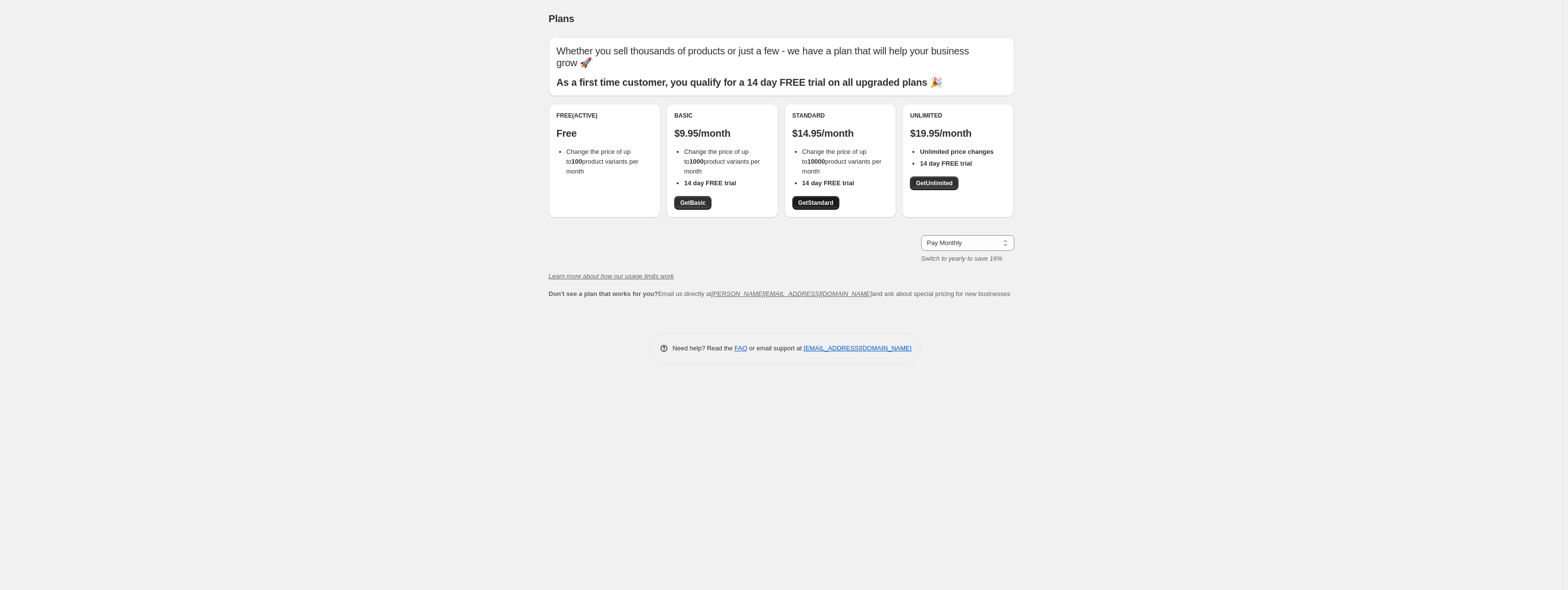
click at [815, 205] on span "Get Standard" at bounding box center [816, 203] width 35 height 8
click at [938, 188] on link "Get Unlimited" at bounding box center [934, 183] width 48 height 14
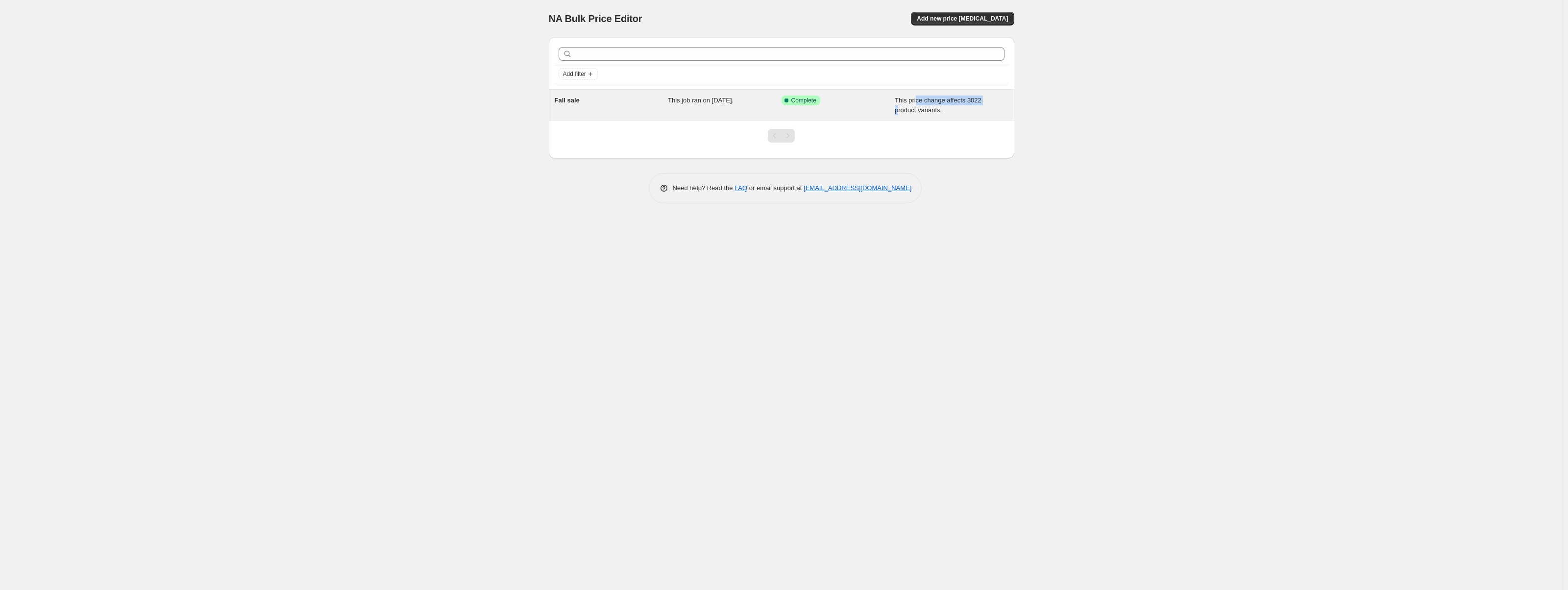
drag, startPoint x: 917, startPoint y: 104, endPoint x: 899, endPoint y: 118, distance: 22.8
click at [899, 118] on div "Fall sale This job ran on August 20, 2025. Success Complete Complete This price…" at bounding box center [781, 105] width 466 height 31
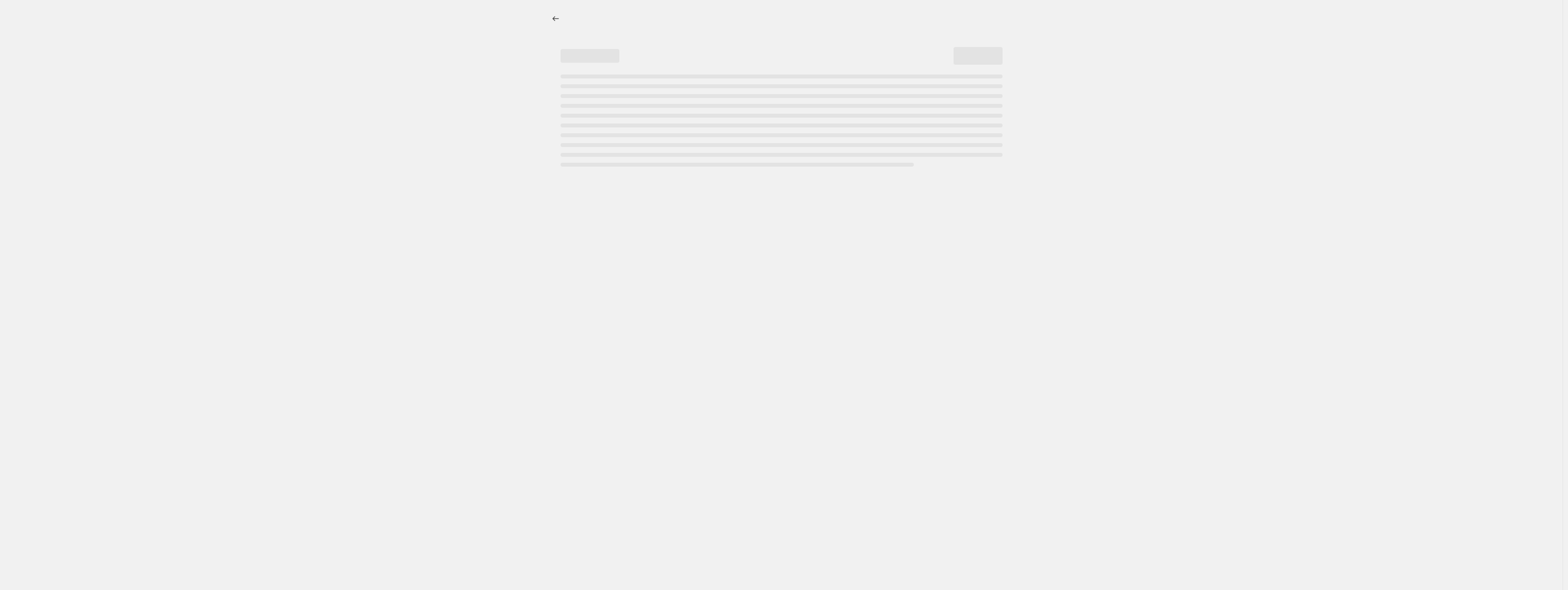
select select "no_change"
select select "pp"
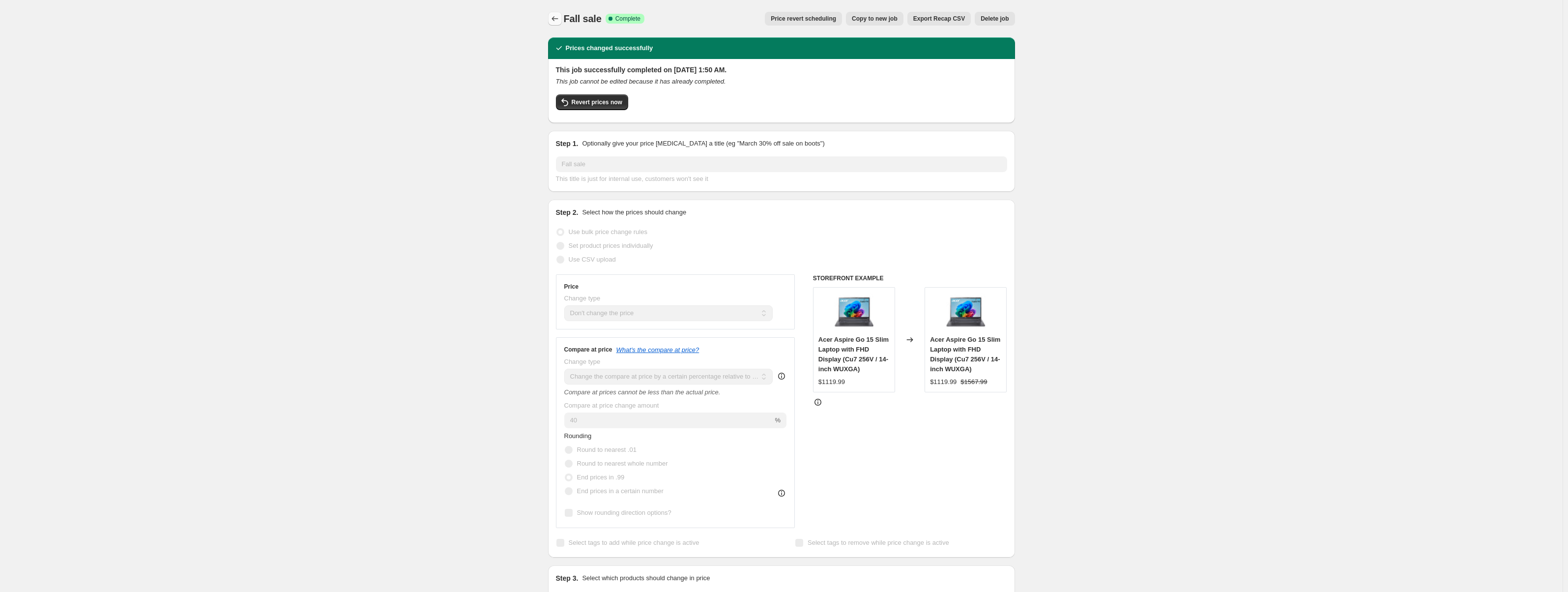
click at [560, 16] on icon "Price change jobs" at bounding box center [555, 18] width 10 height 10
